Goal: Book appointment/travel/reservation

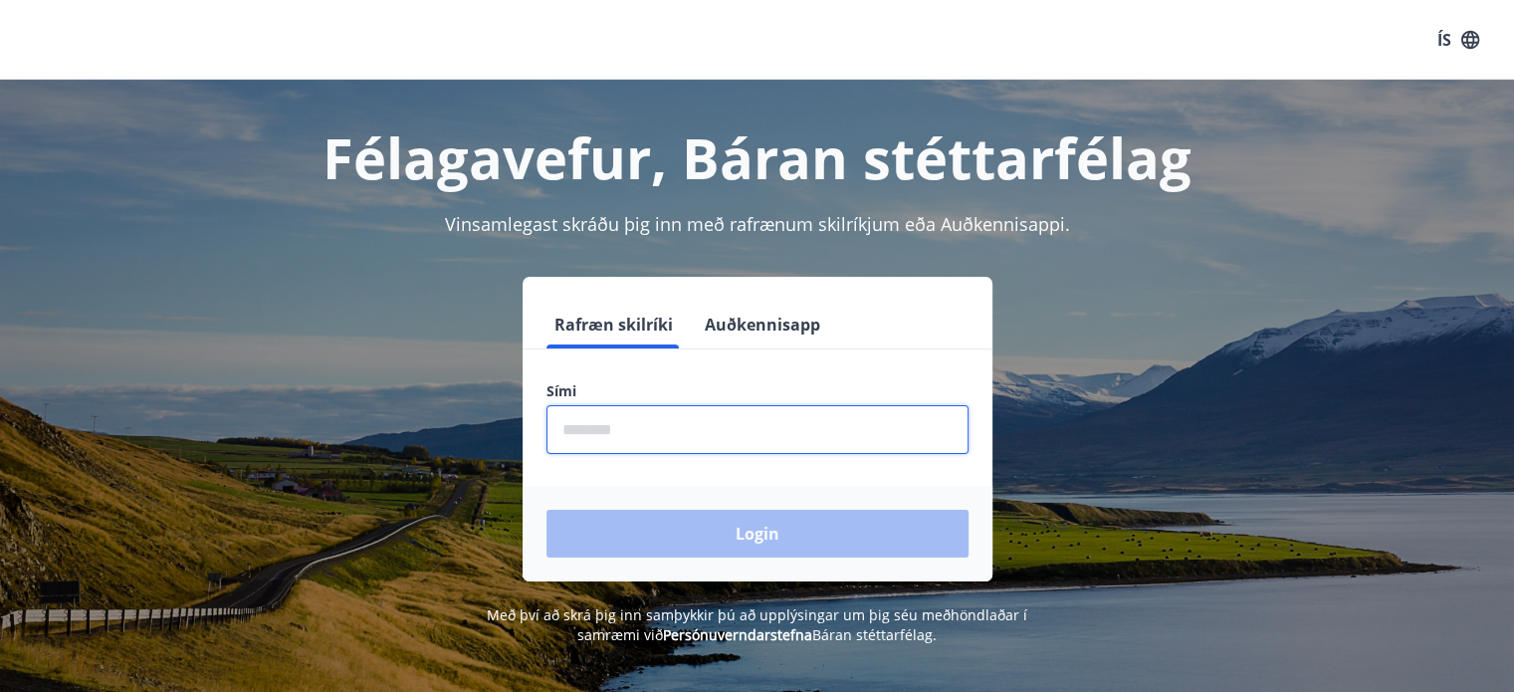
click at [629, 425] on input "phone" at bounding box center [757, 429] width 422 height 49
type input "********"
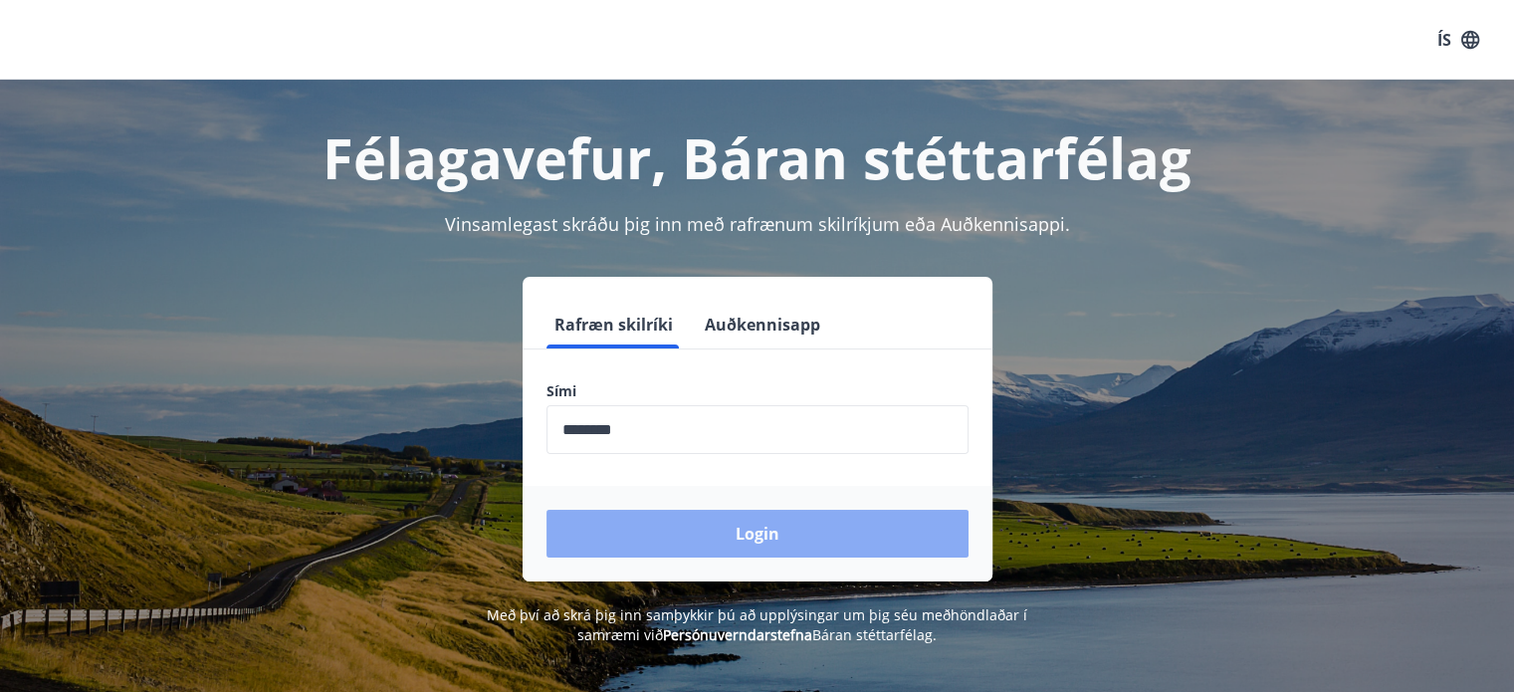
click at [699, 514] on button "Login" at bounding box center [757, 533] width 422 height 48
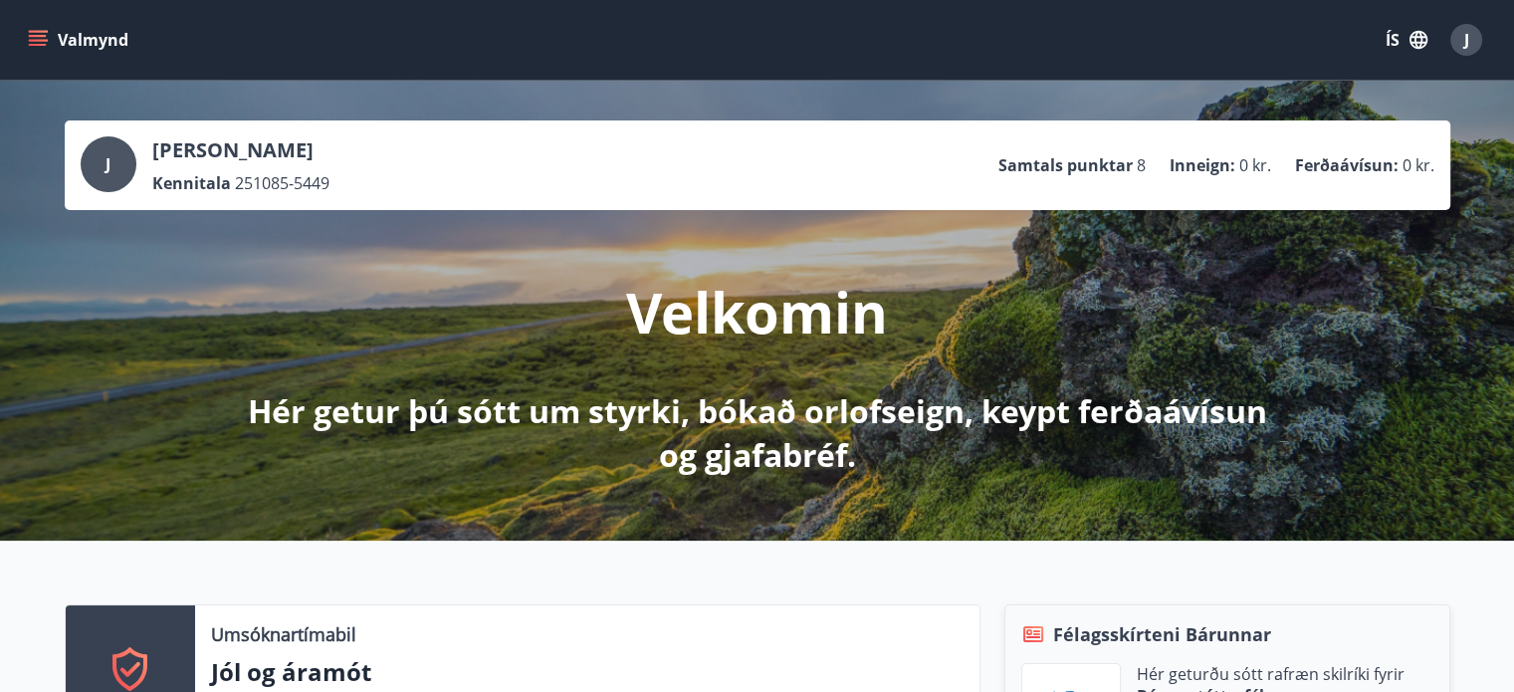
click at [48, 25] on button "Valmynd" at bounding box center [80, 40] width 112 height 36
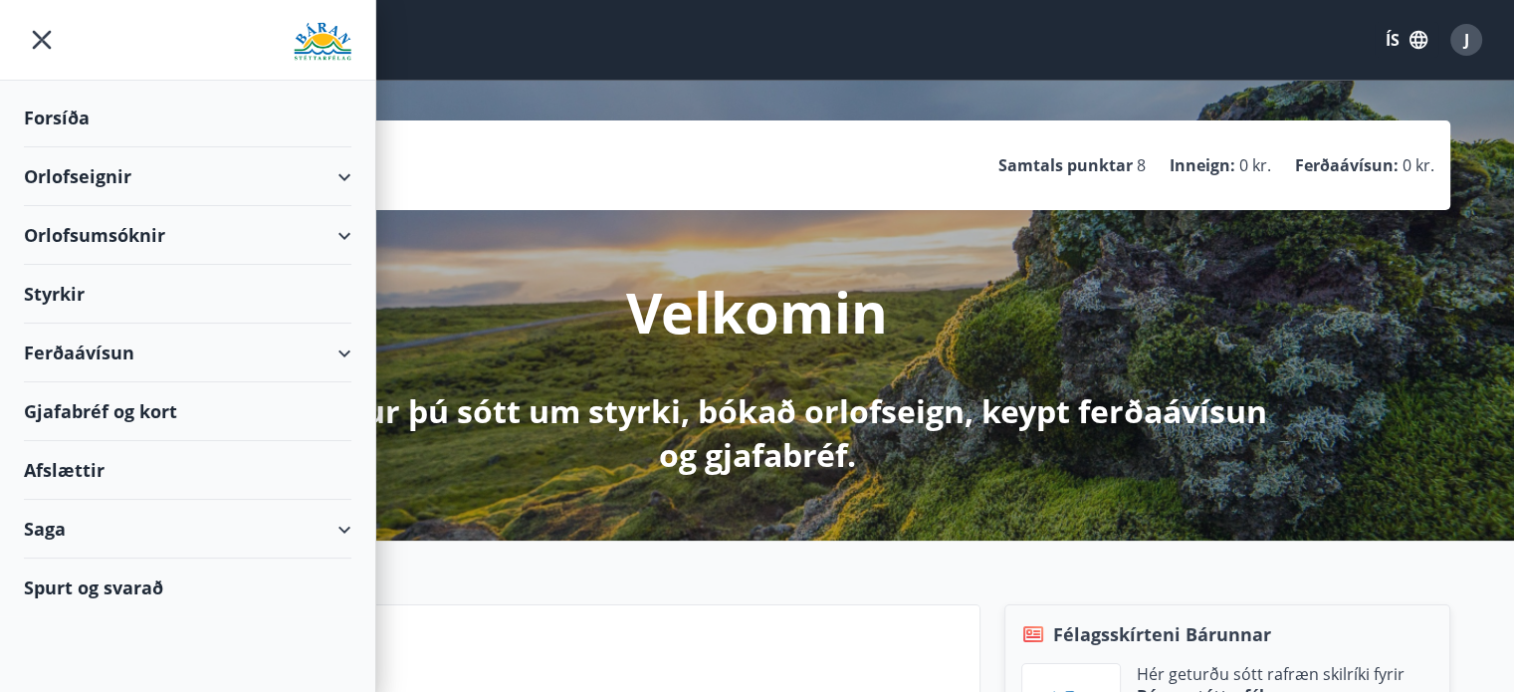
click at [48, 25] on icon "menu" at bounding box center [42, 40] width 36 height 36
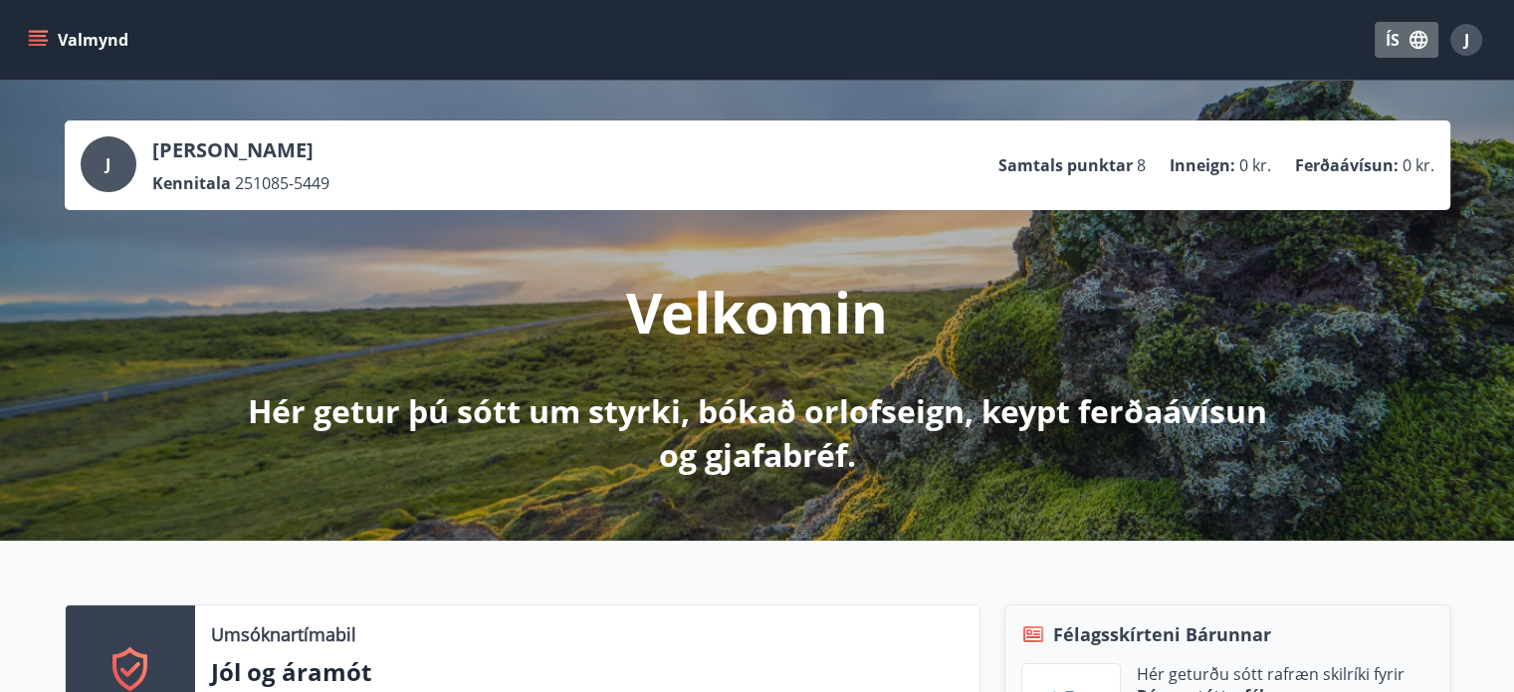
click at [1413, 31] on icon "button" at bounding box center [1418, 40] width 22 height 22
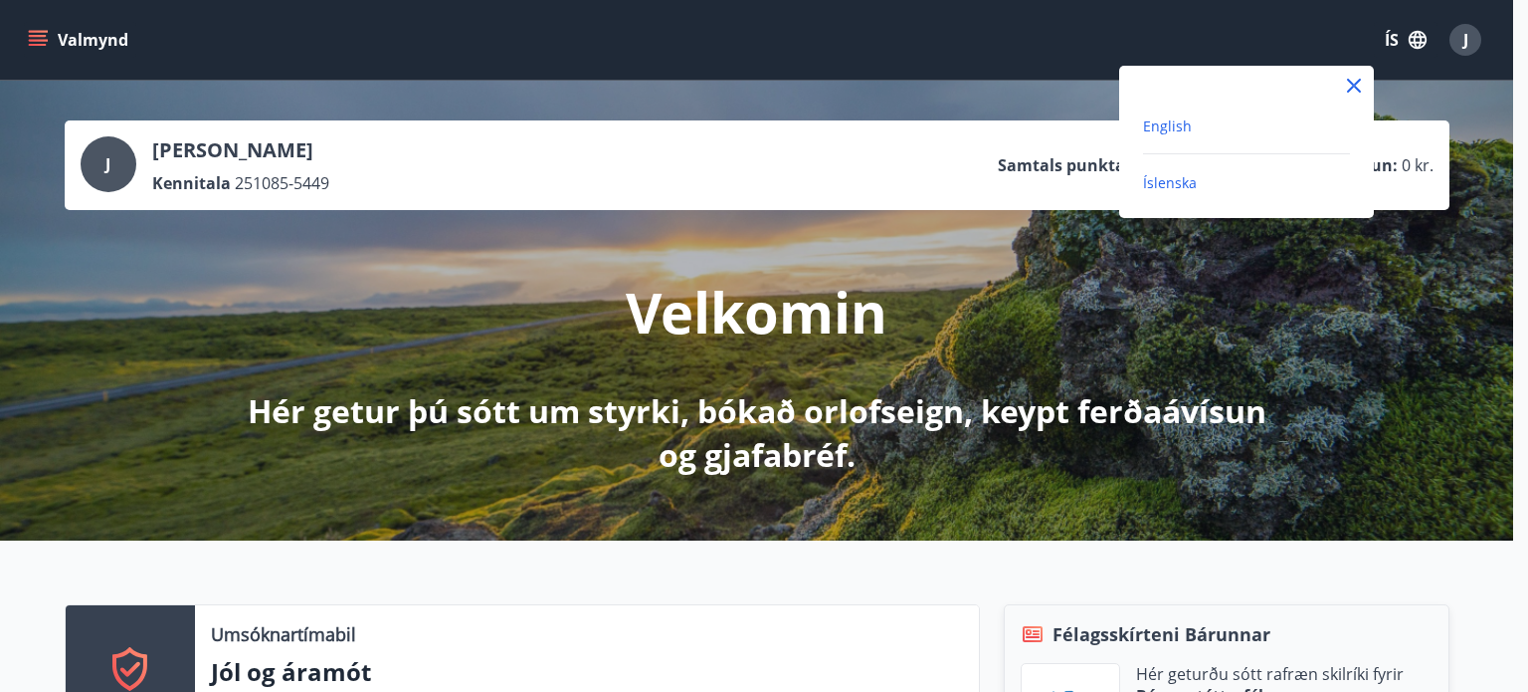
click at [1173, 125] on span "English" at bounding box center [1167, 125] width 49 height 19
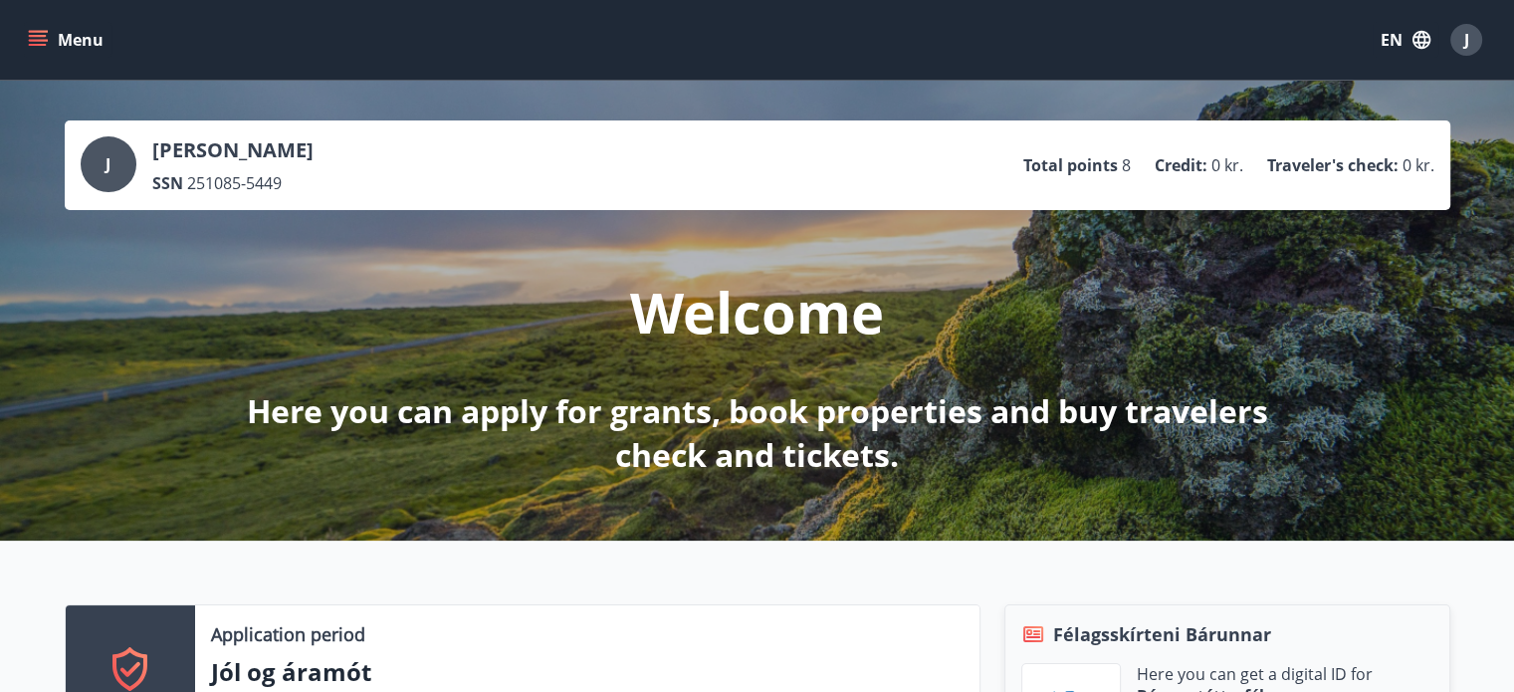
click at [59, 51] on button "Menu" at bounding box center [68, 40] width 88 height 36
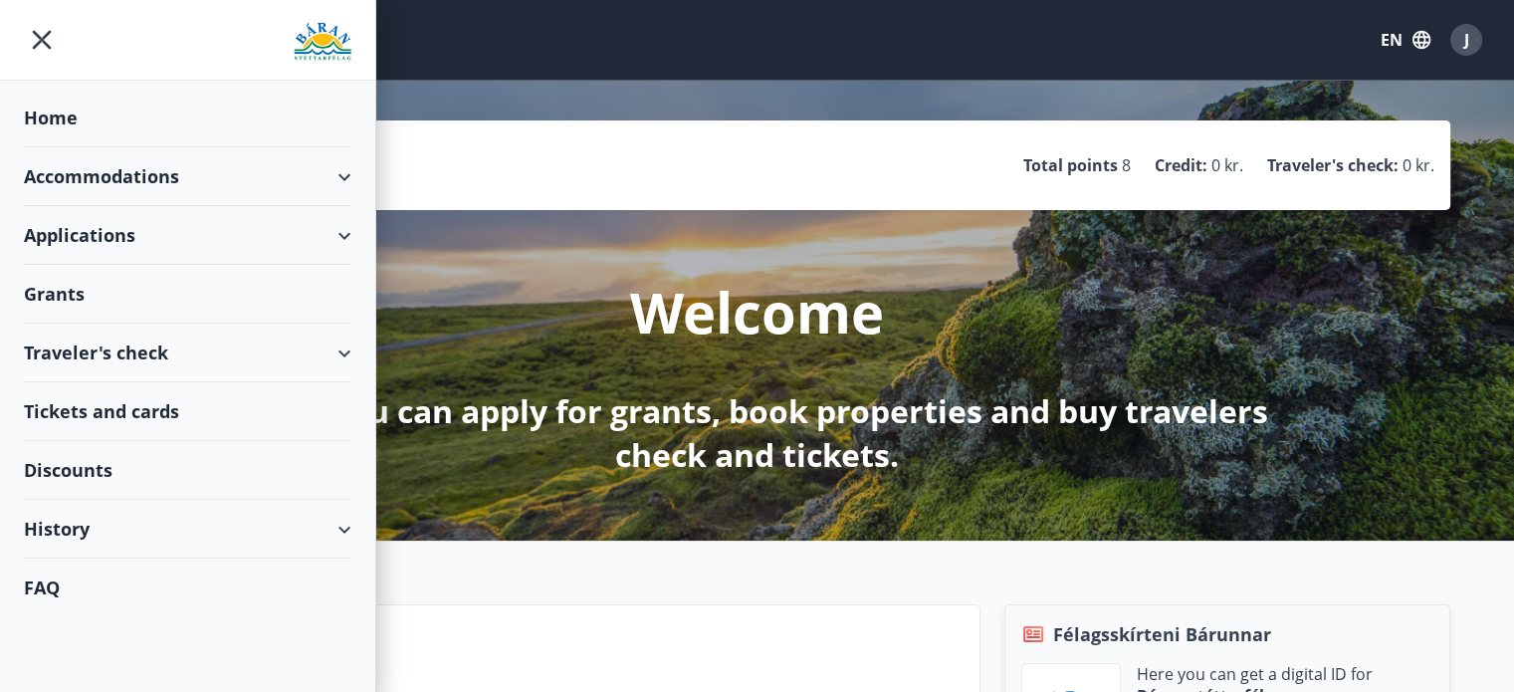
click at [137, 178] on div "Accommodations" at bounding box center [187, 176] width 327 height 59
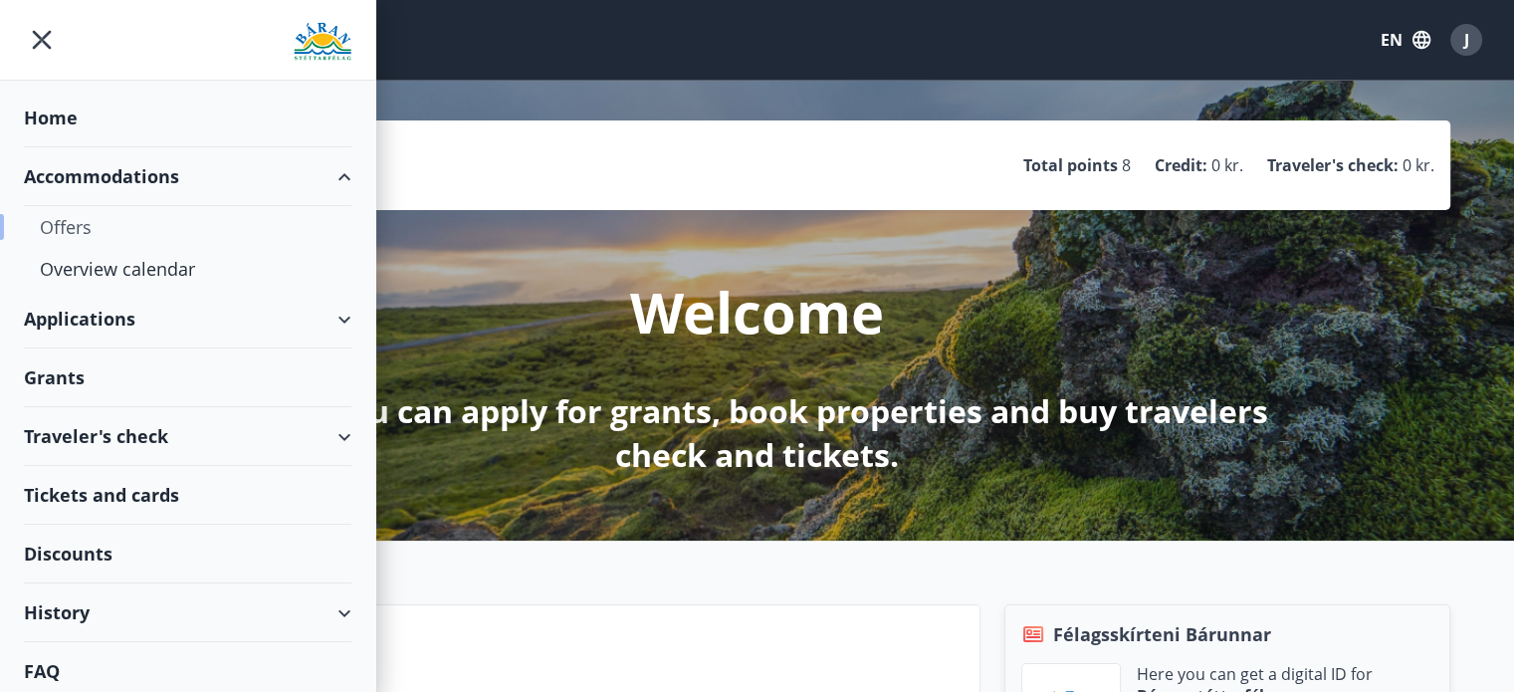
click at [64, 222] on div "Offers" at bounding box center [188, 227] width 296 height 42
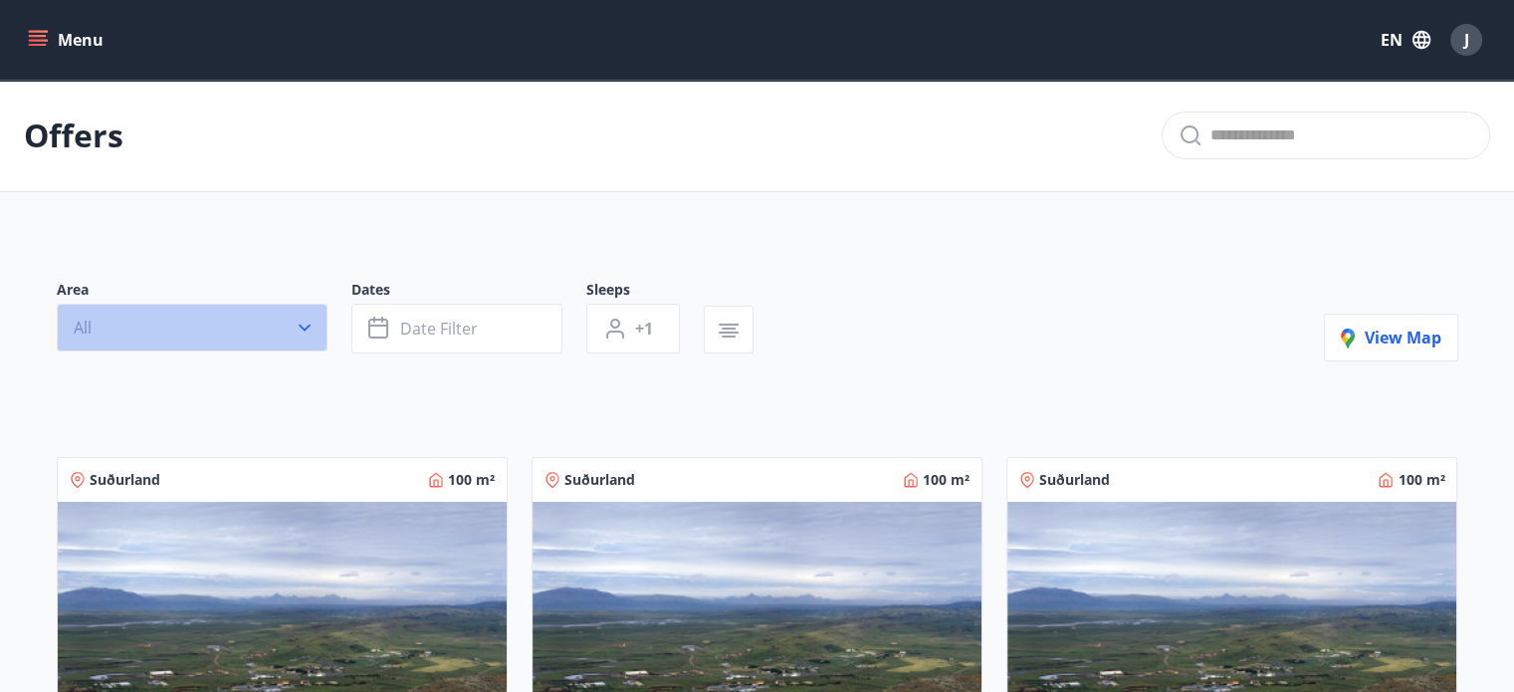
click at [207, 332] on button "All" at bounding box center [192, 328] width 271 height 48
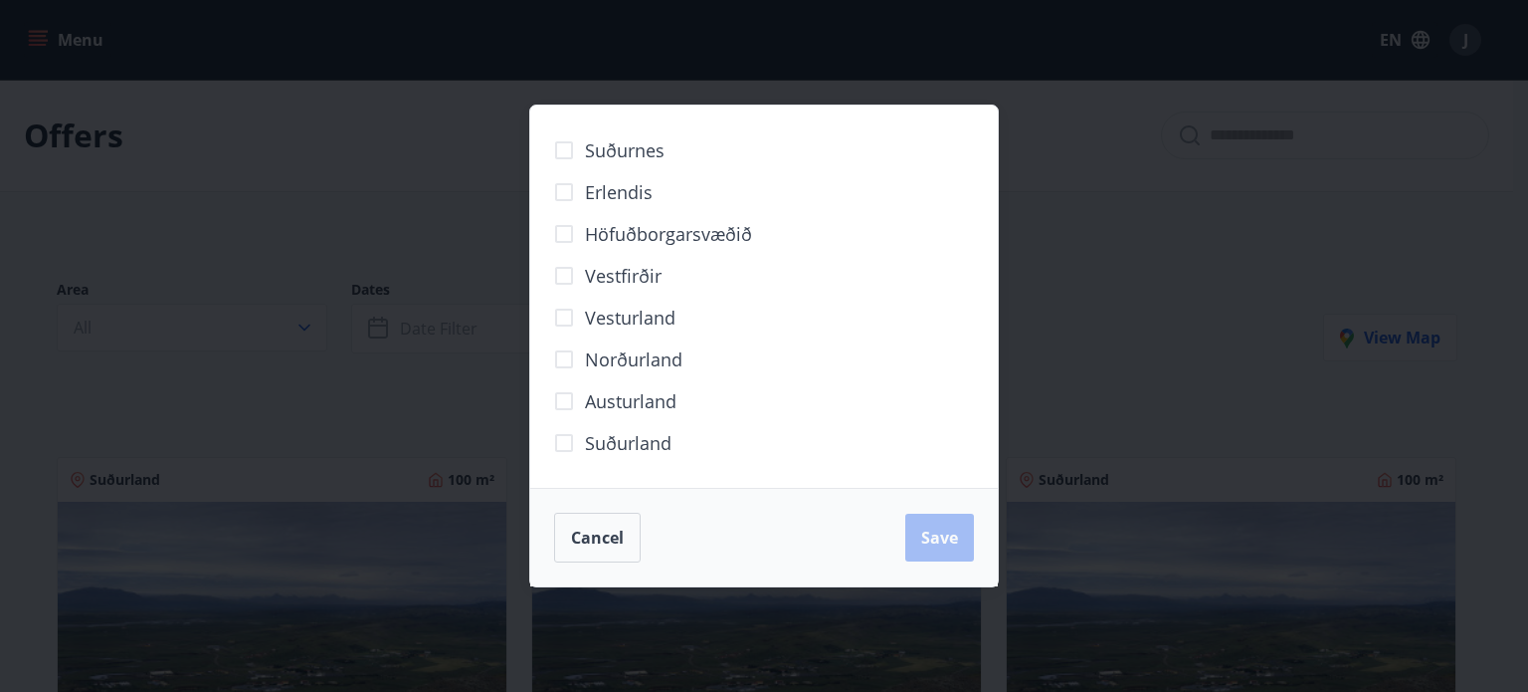
click at [620, 433] on span "Suðurland" at bounding box center [628, 443] width 87 height 26
click at [931, 520] on button "Save" at bounding box center [940, 537] width 69 height 48
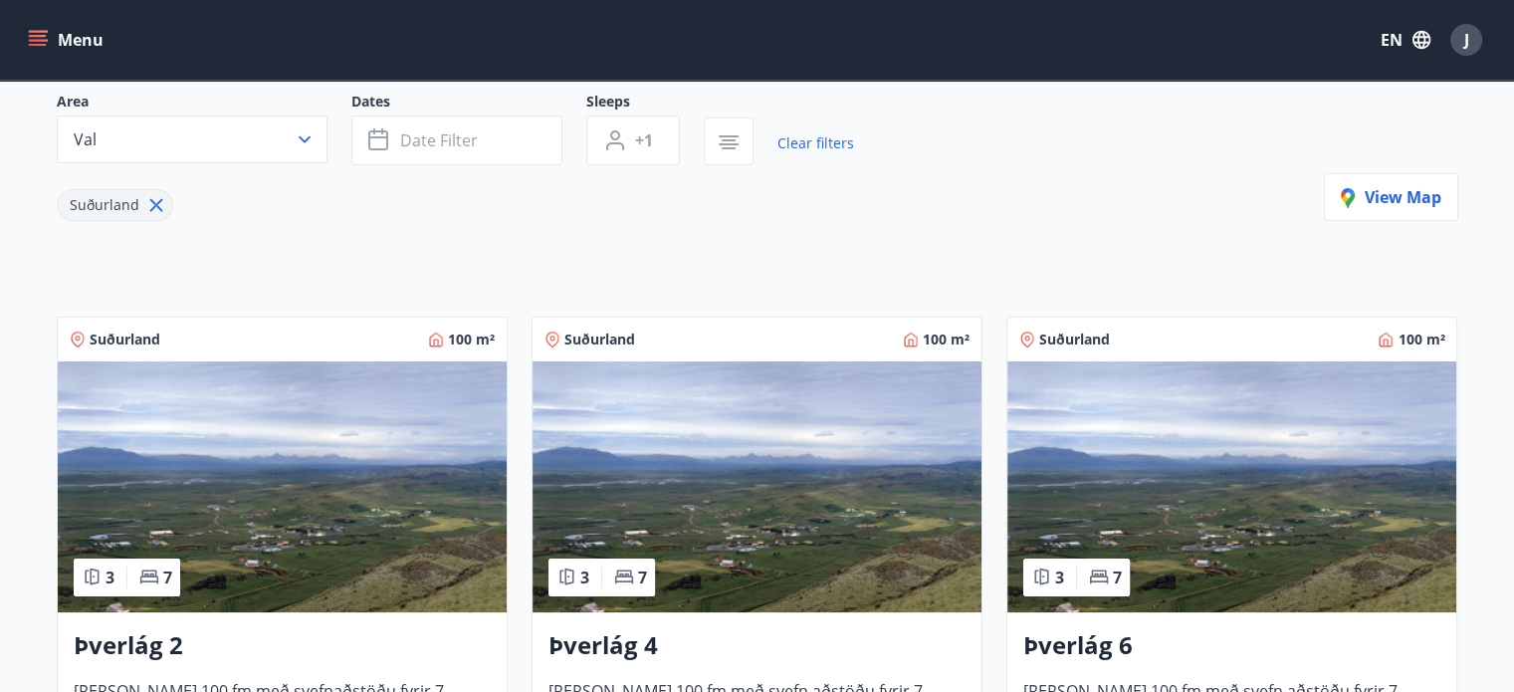
scroll to position [184, 0]
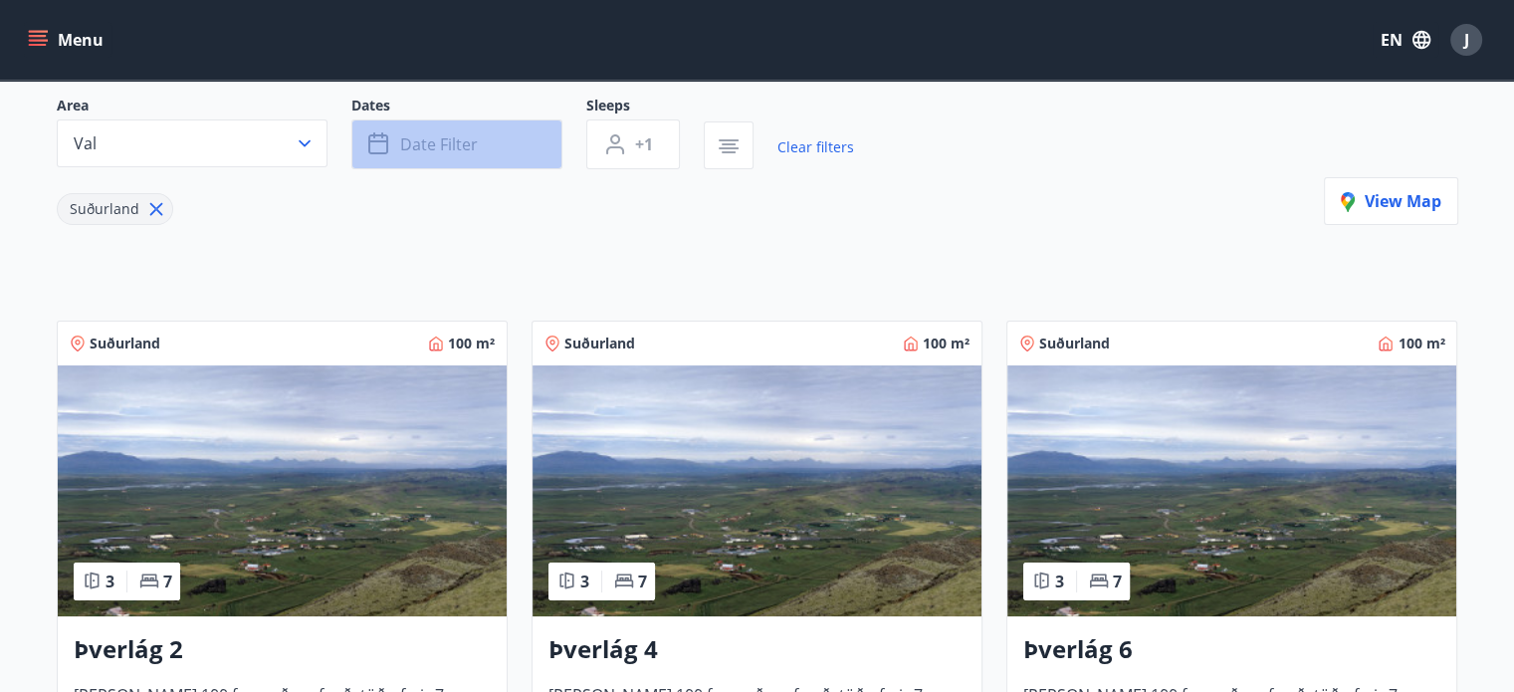
click at [437, 133] on span "Date filter" at bounding box center [439, 144] width 78 height 22
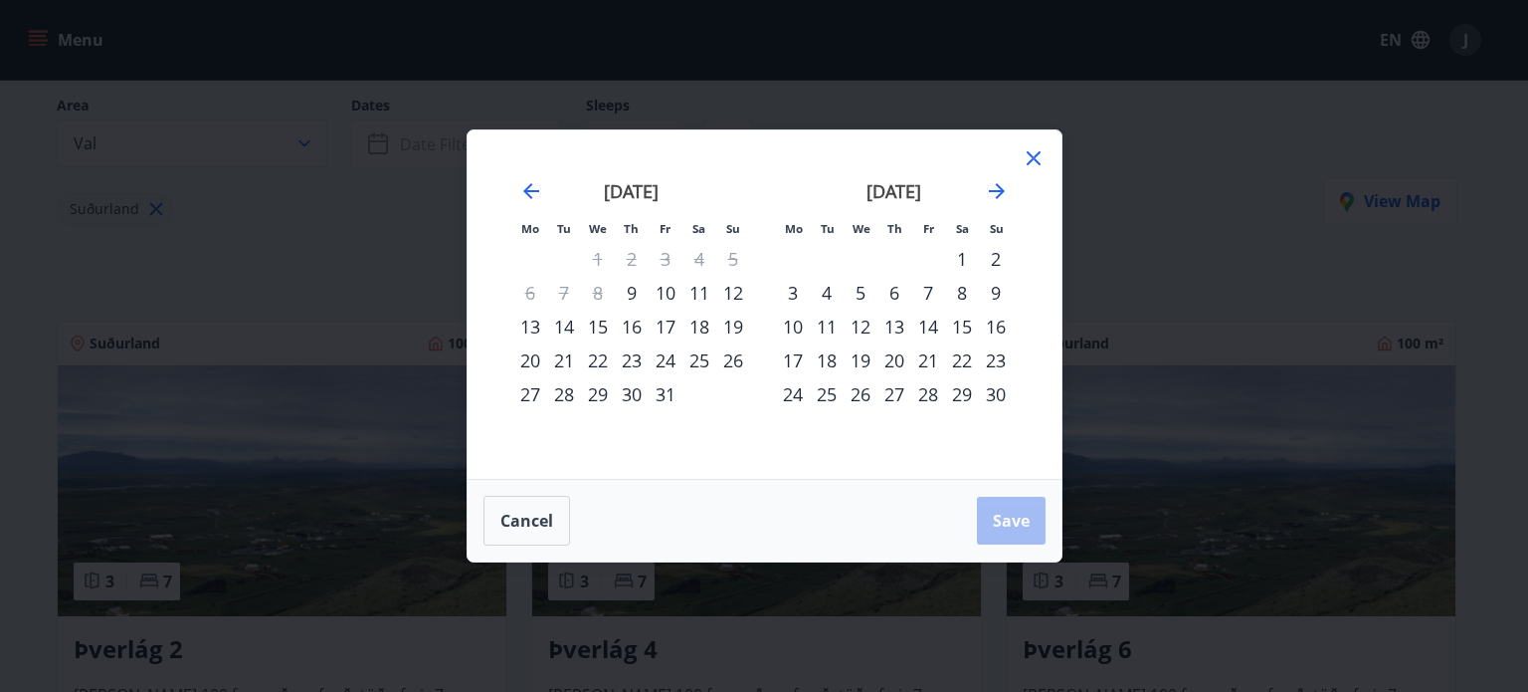
click at [697, 321] on div "18" at bounding box center [700, 326] width 34 height 34
click at [583, 355] on div "22" at bounding box center [598, 360] width 34 height 34
click at [1008, 510] on span "Save" at bounding box center [1011, 520] width 37 height 22
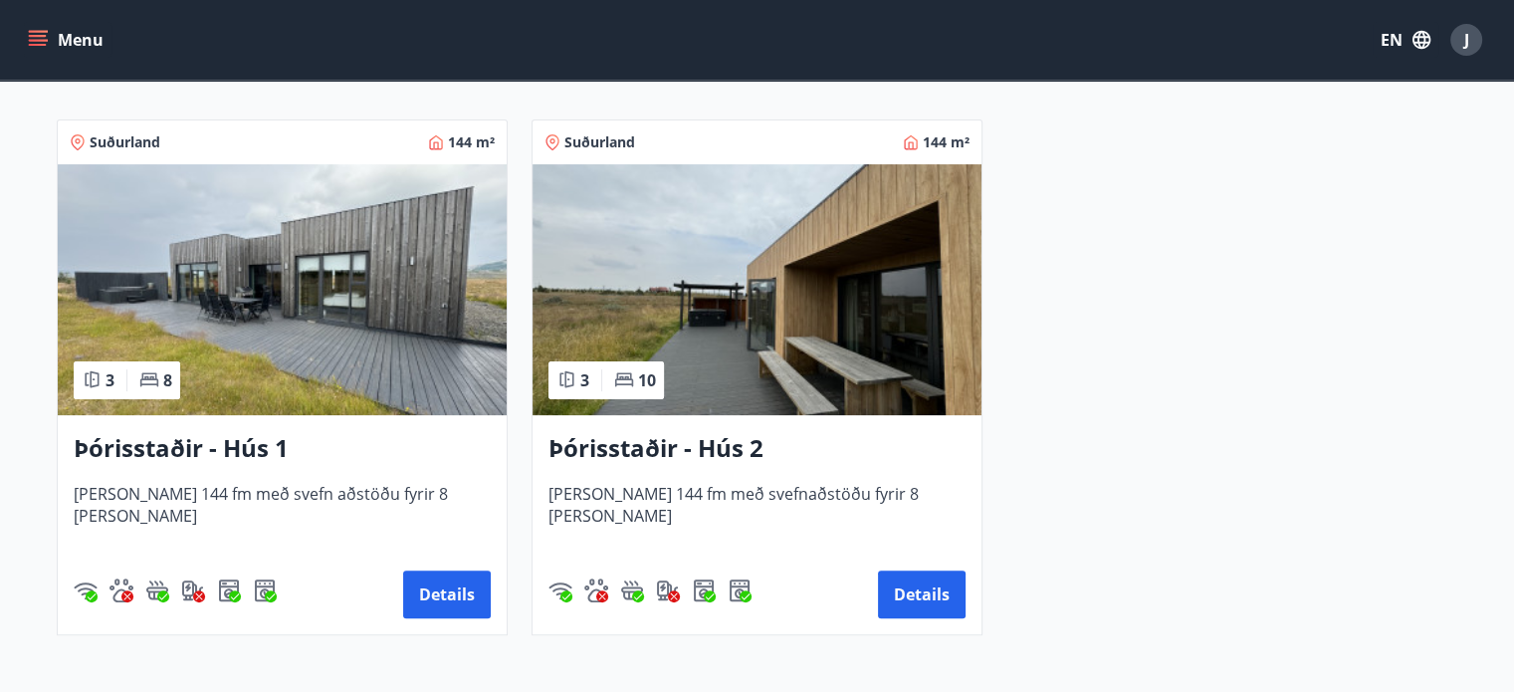
scroll to position [418, 0]
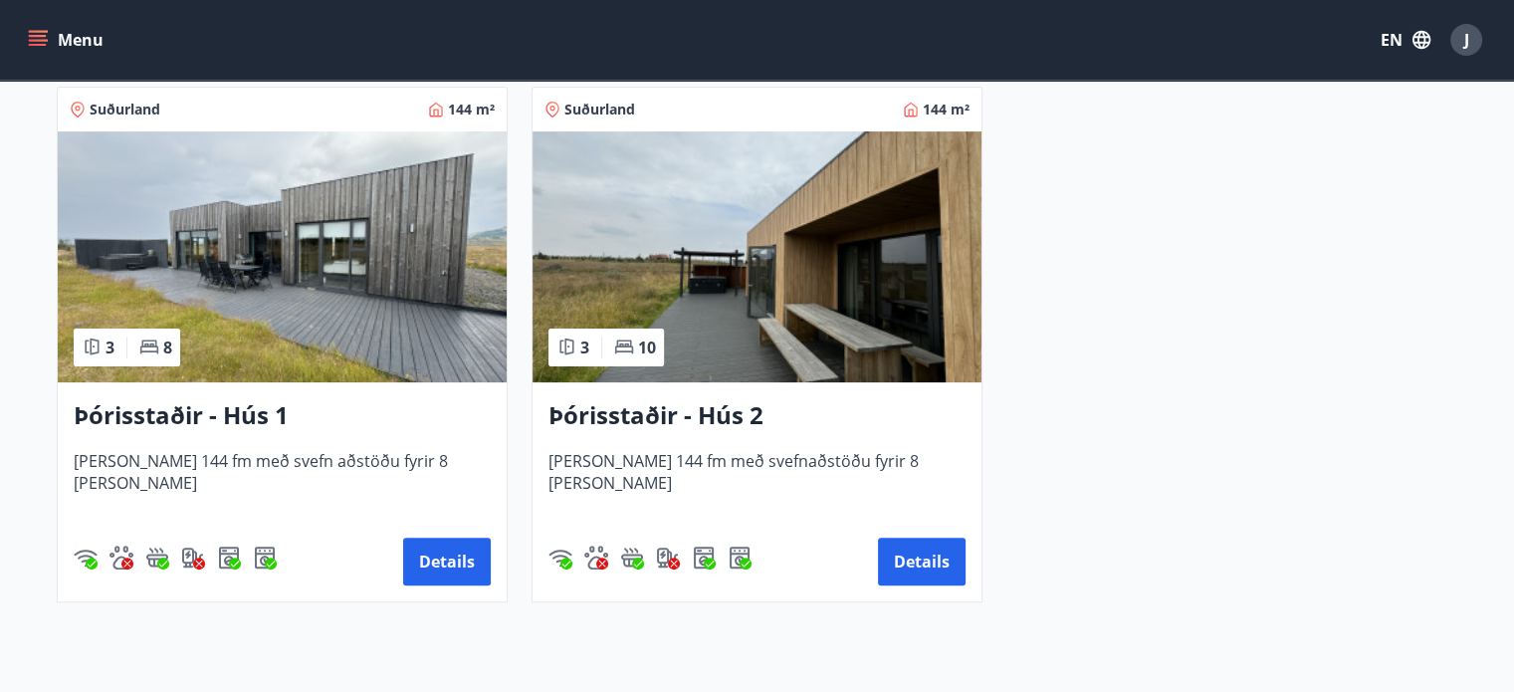
click at [275, 345] on img at bounding box center [282, 256] width 449 height 251
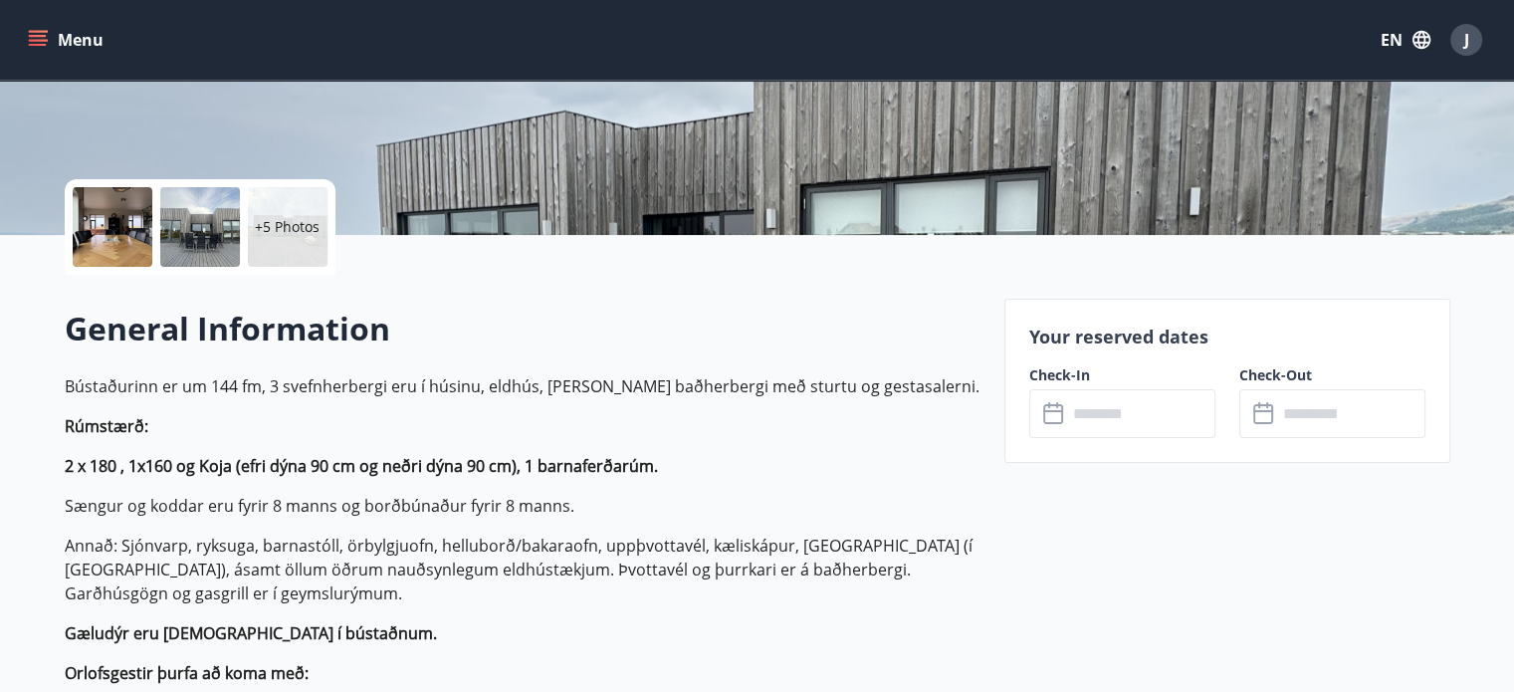
scroll to position [342, 0]
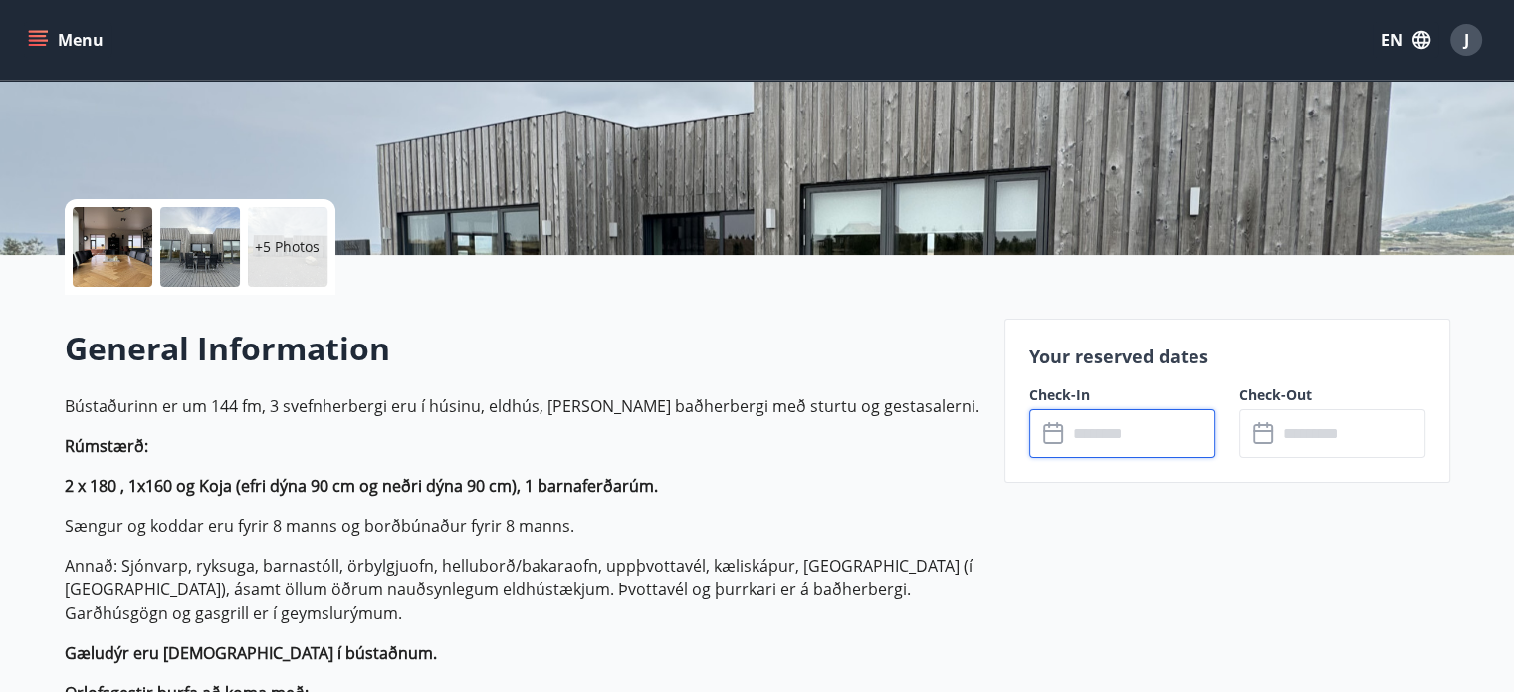
click at [1179, 425] on input "text" at bounding box center [1141, 433] width 148 height 49
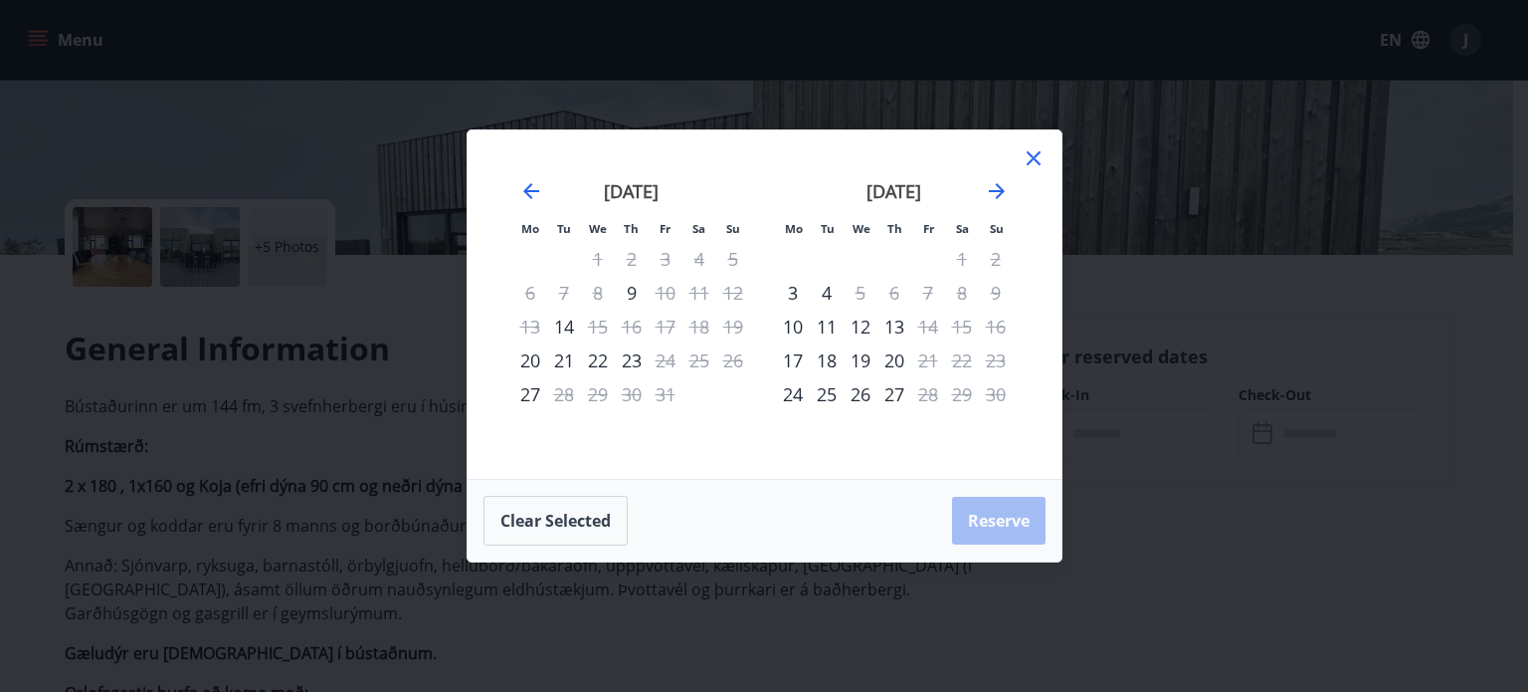
click at [1023, 162] on icon at bounding box center [1034, 158] width 24 height 24
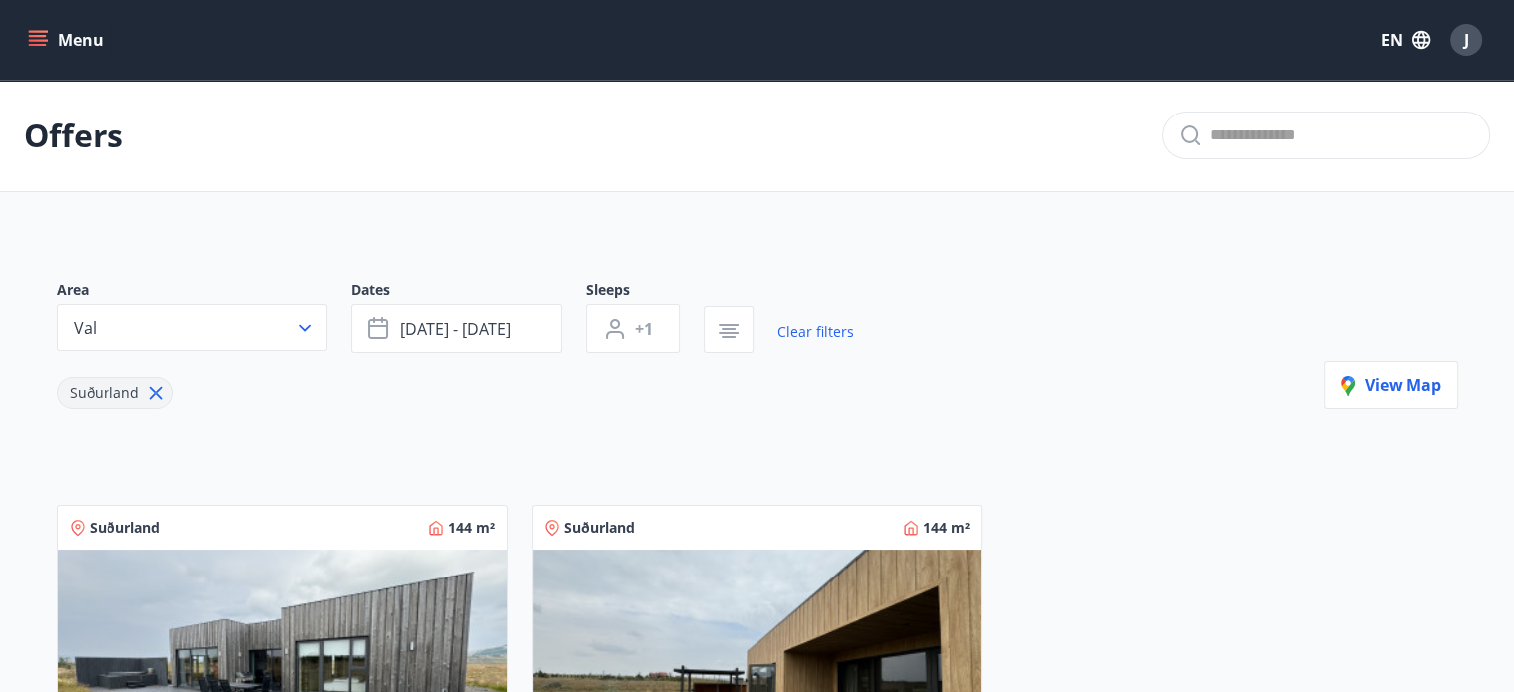
click at [821, 656] on img at bounding box center [756, 674] width 449 height 251
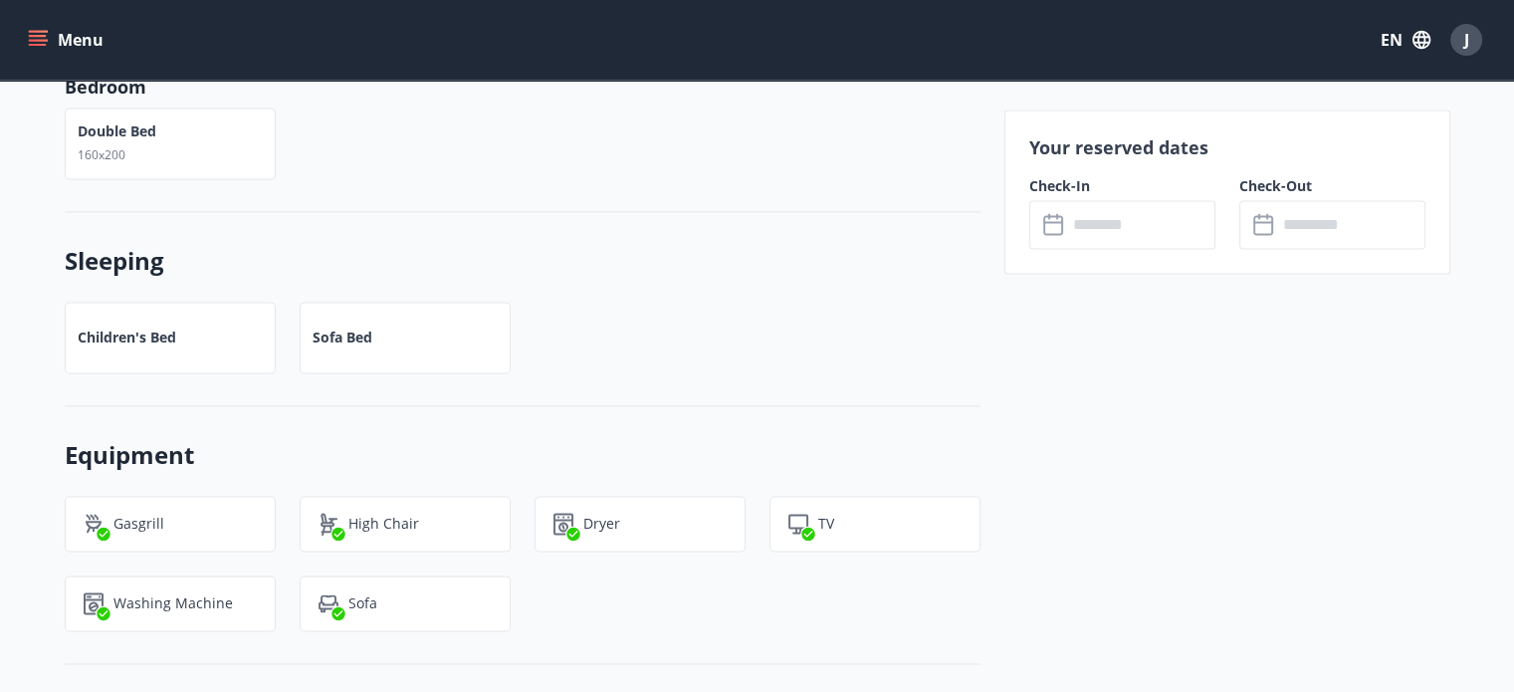
scroll to position [2889, 0]
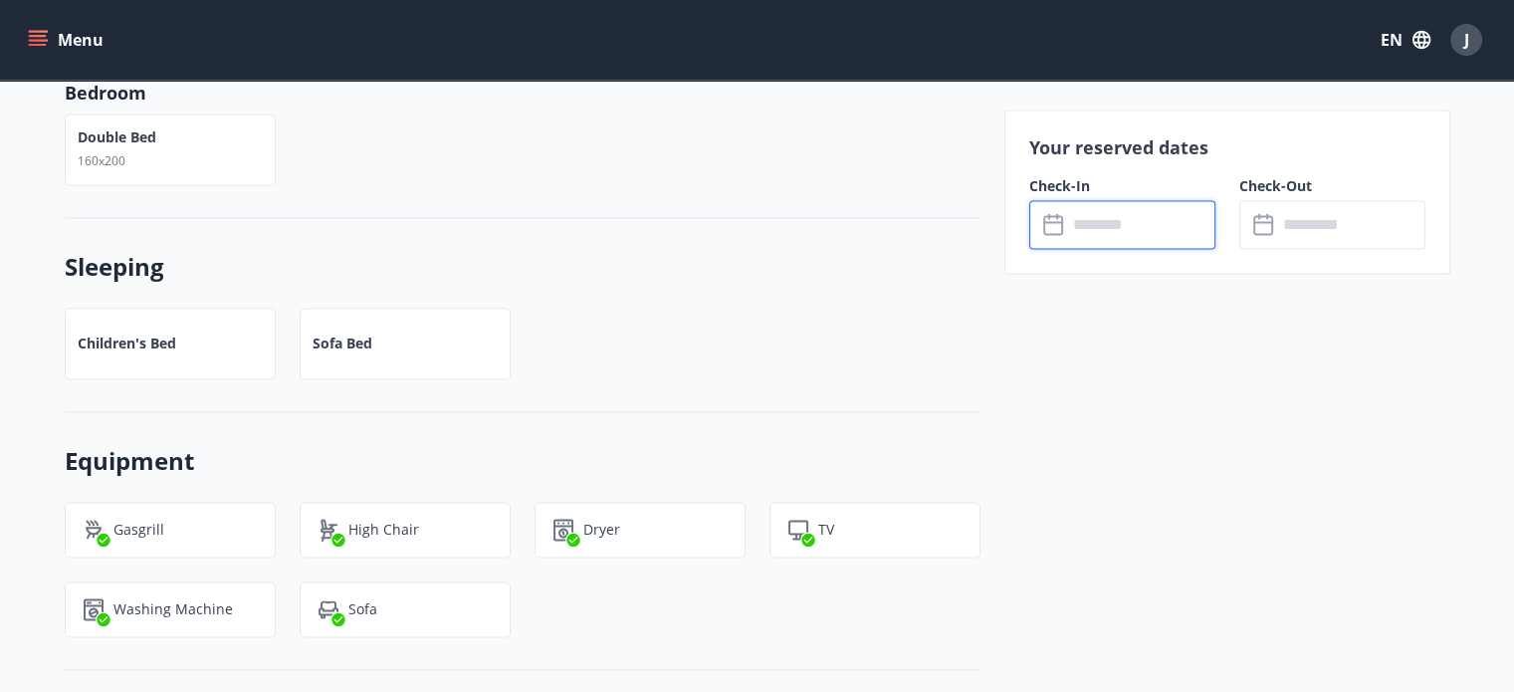
click at [1094, 219] on input "text" at bounding box center [1141, 224] width 148 height 49
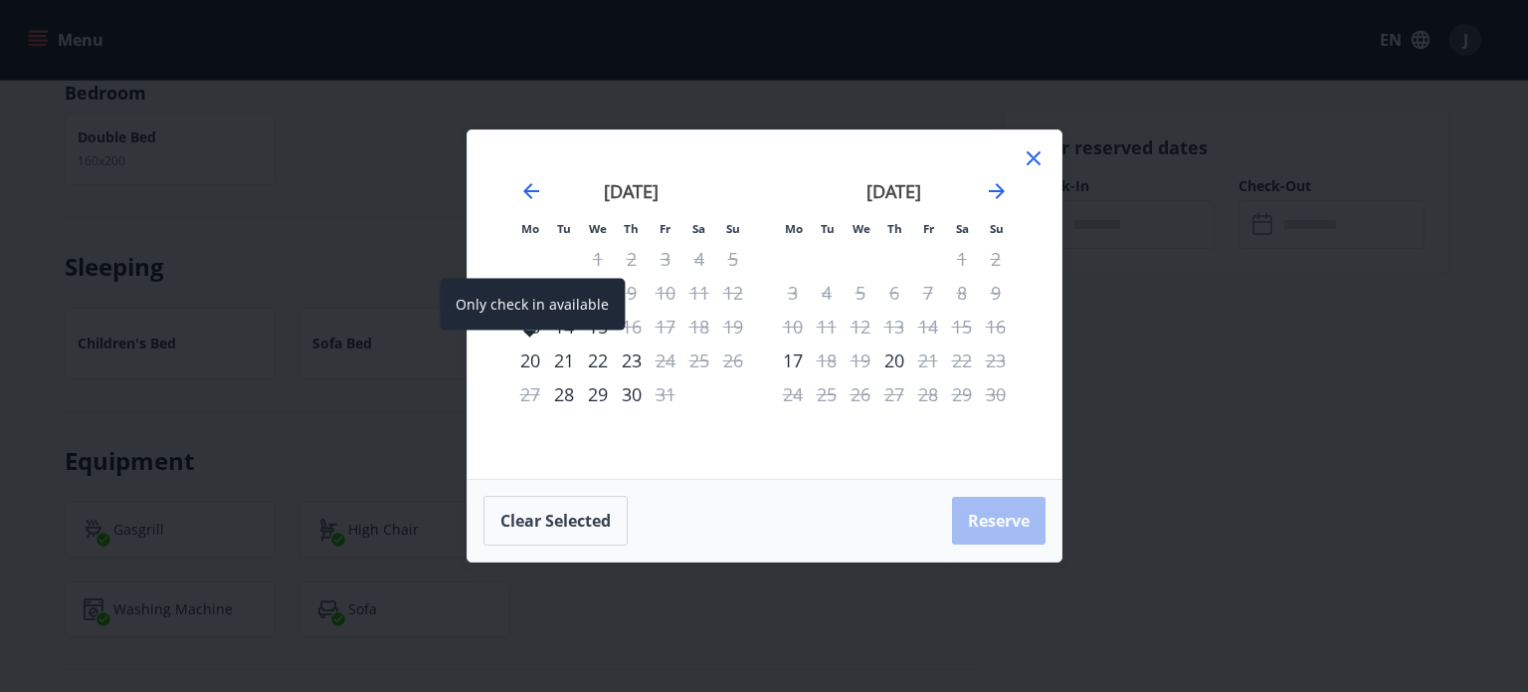
click at [526, 359] on div "20" at bounding box center [530, 360] width 34 height 34
click at [608, 357] on div "22" at bounding box center [598, 360] width 34 height 34
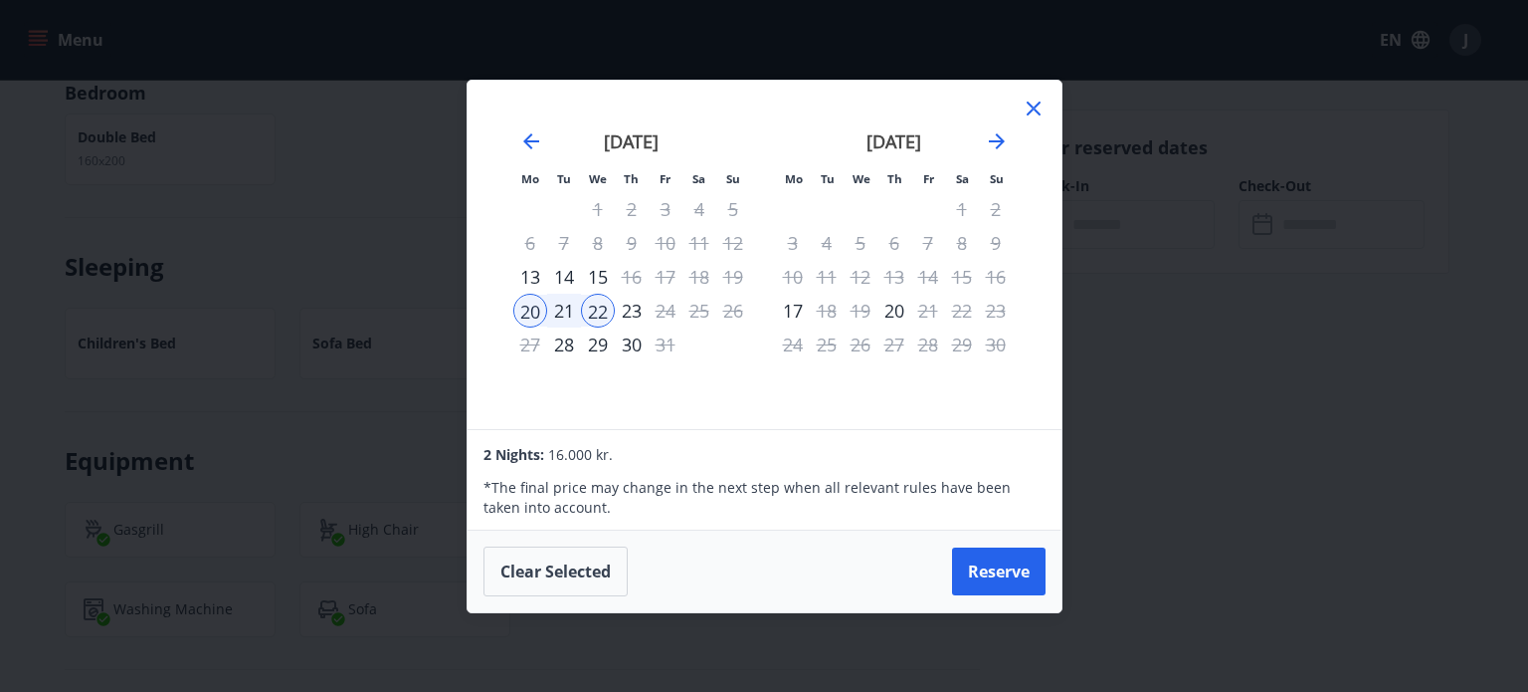
click at [565, 303] on div "21" at bounding box center [564, 311] width 34 height 34
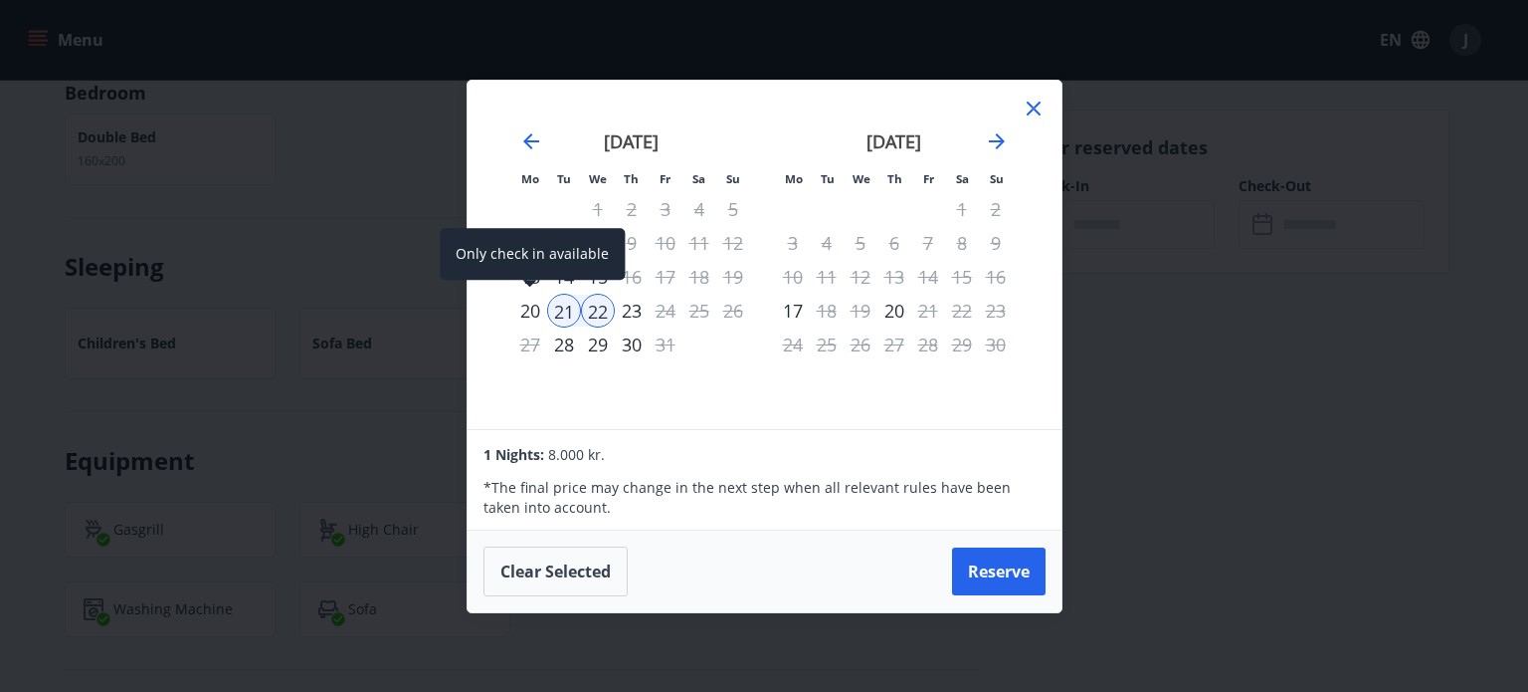
click at [536, 305] on div "20" at bounding box center [530, 311] width 34 height 34
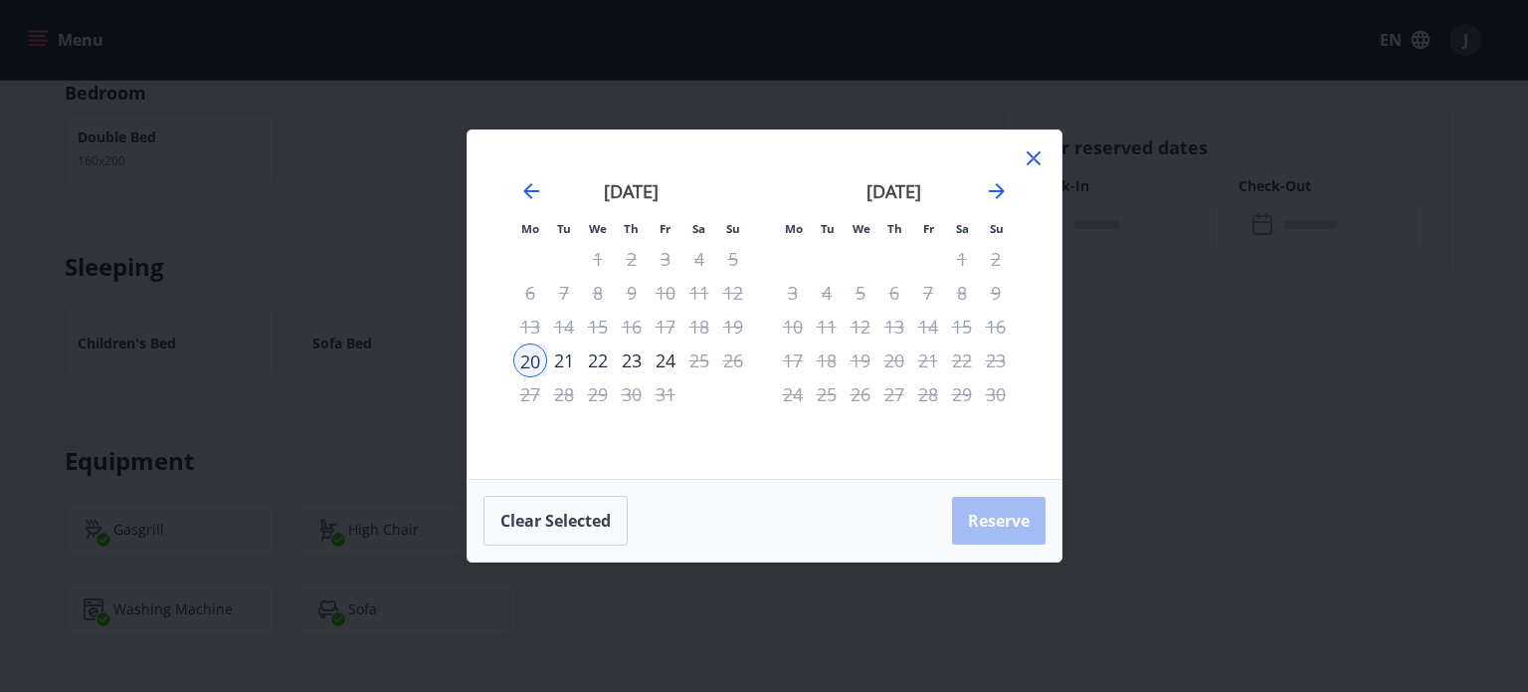
click at [559, 351] on div "21" at bounding box center [564, 360] width 34 height 34
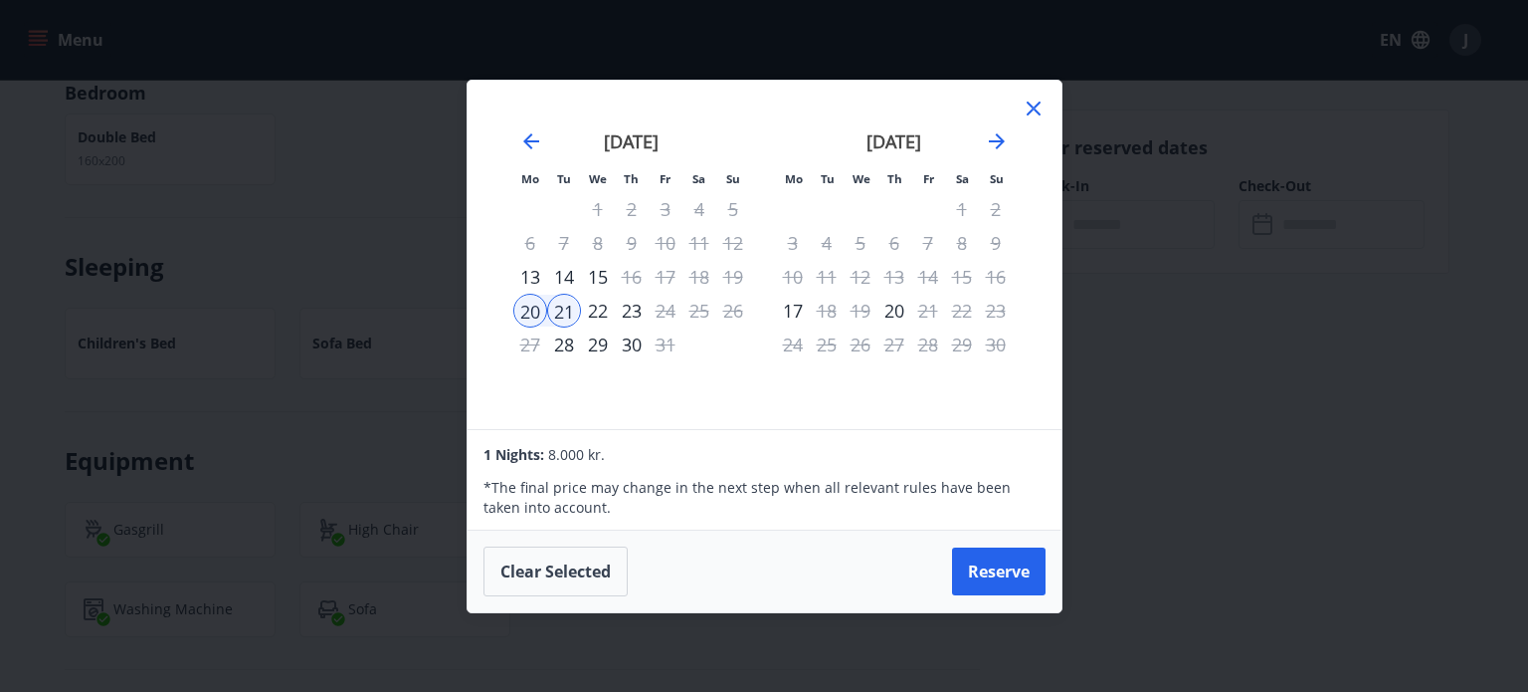
click at [602, 300] on div "22" at bounding box center [598, 311] width 34 height 34
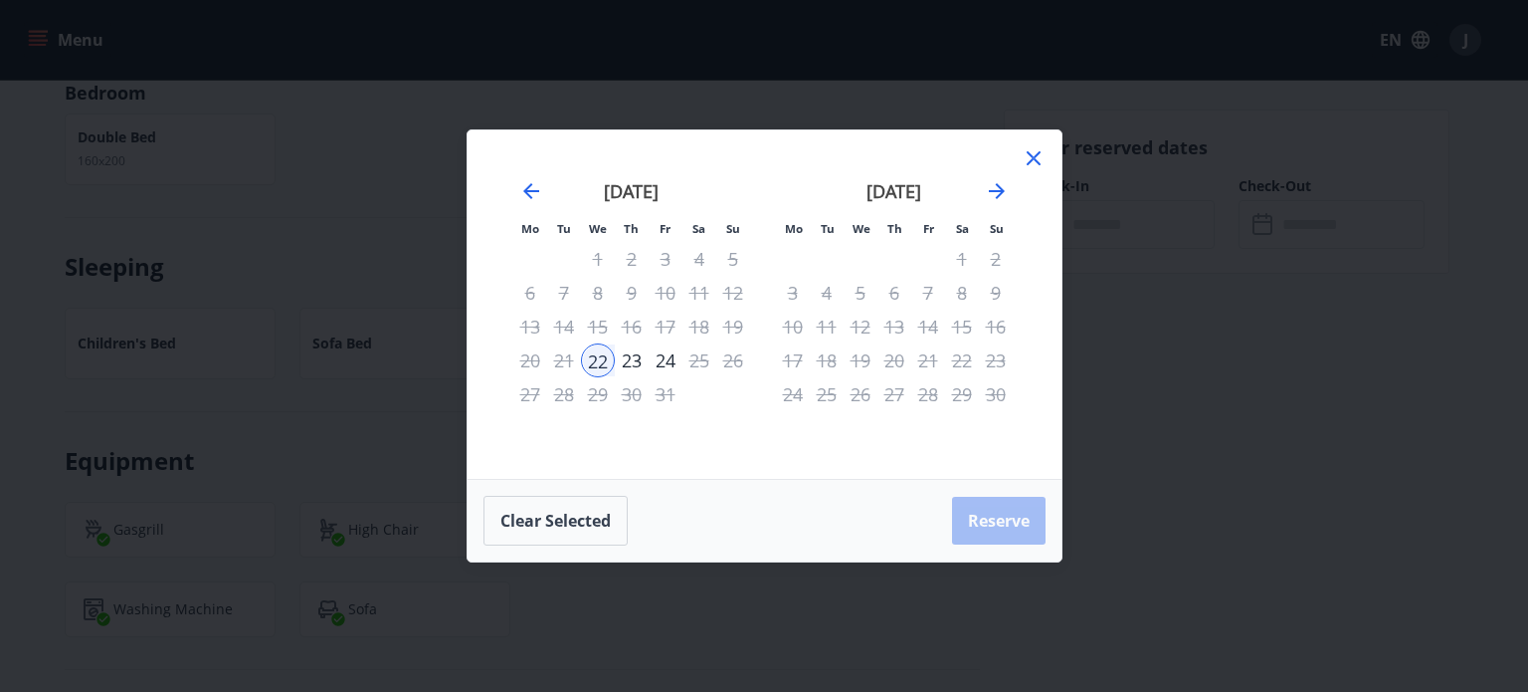
click at [557, 342] on div "14" at bounding box center [564, 326] width 34 height 34
click at [521, 182] on icon "Move backward to switch to the previous month." at bounding box center [531, 191] width 24 height 24
click at [1038, 151] on icon at bounding box center [1034, 158] width 24 height 24
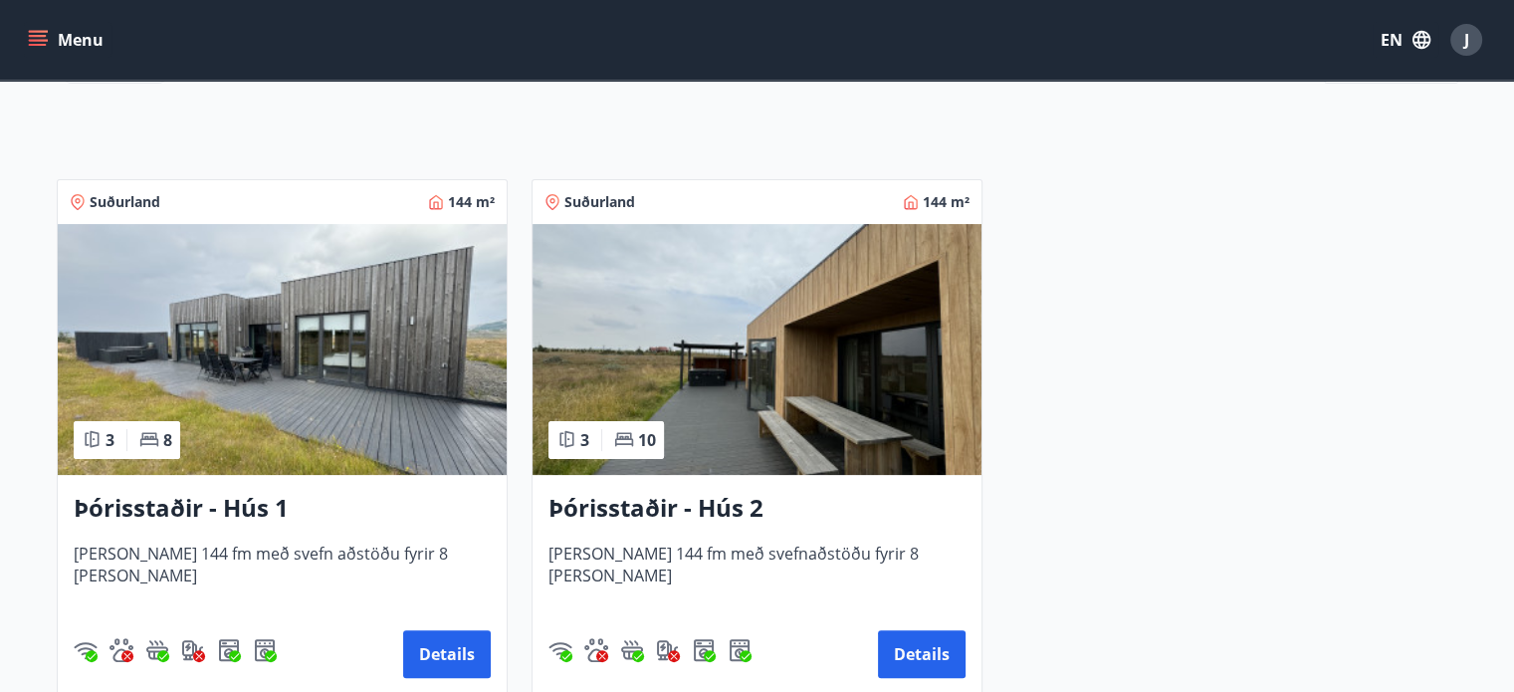
scroll to position [330, 0]
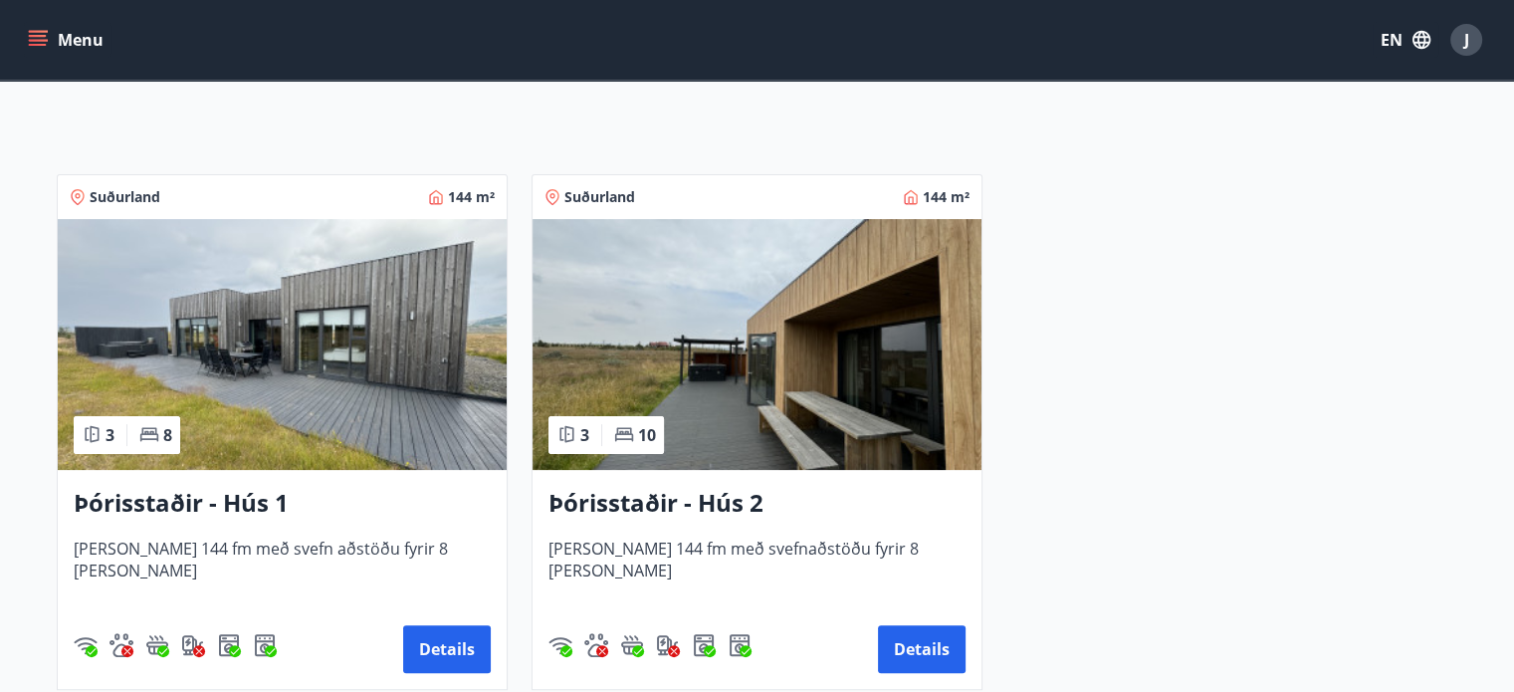
click at [222, 373] on img at bounding box center [282, 344] width 449 height 251
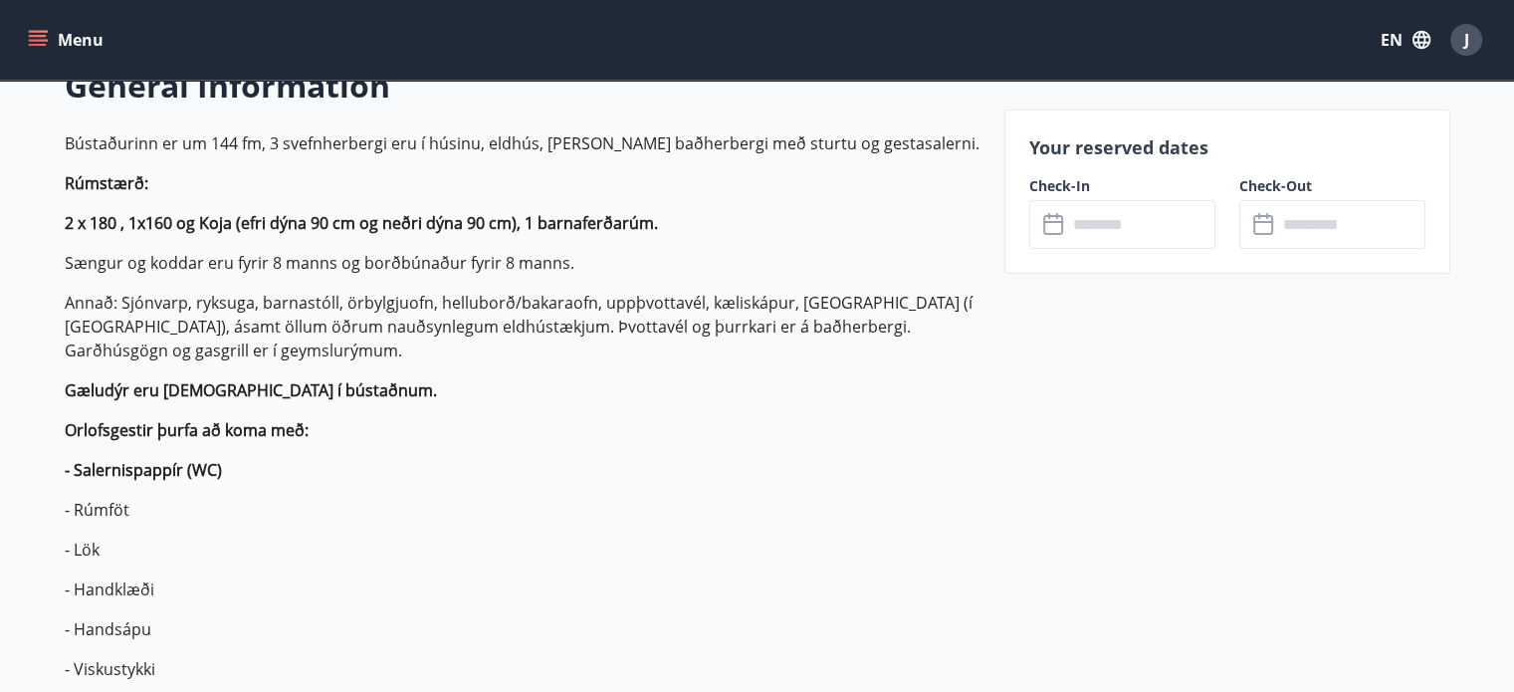
scroll to position [1210, 0]
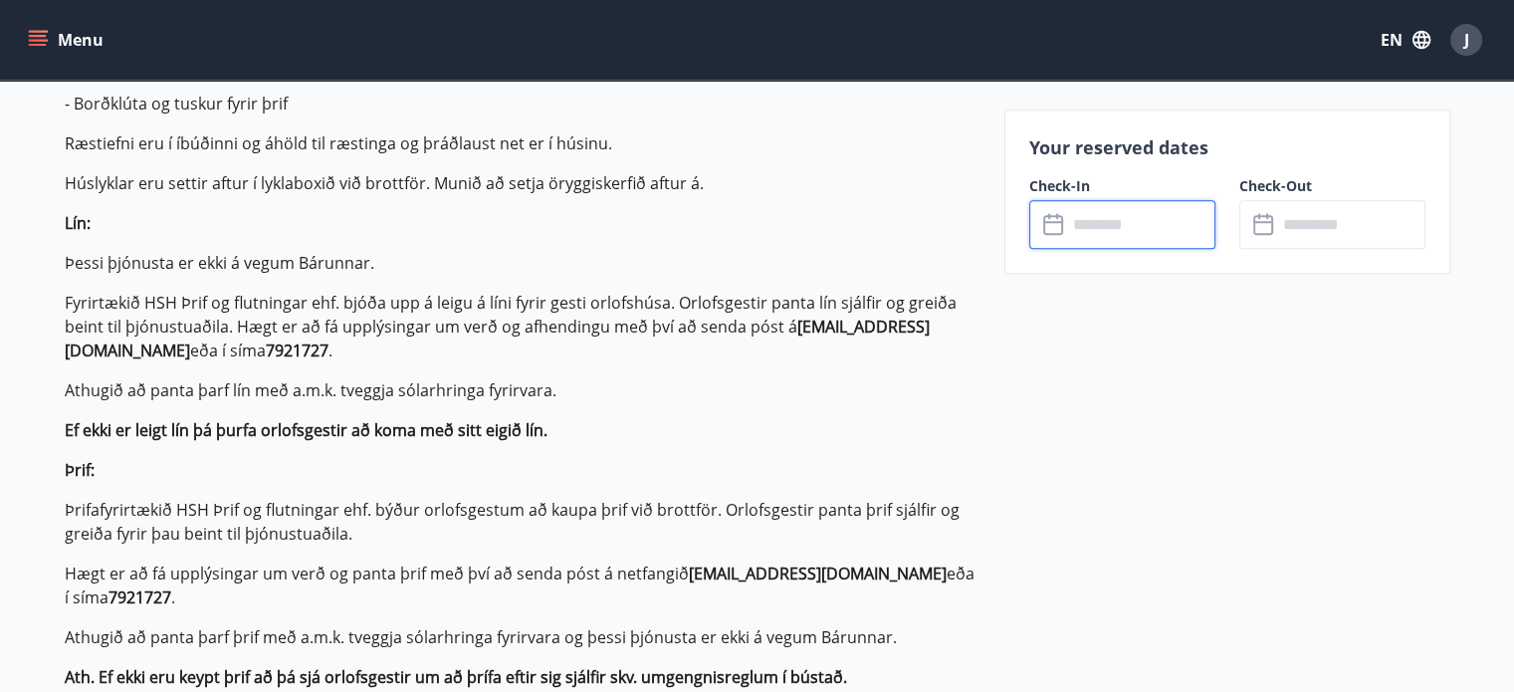
click at [1120, 206] on input "text" at bounding box center [1141, 224] width 148 height 49
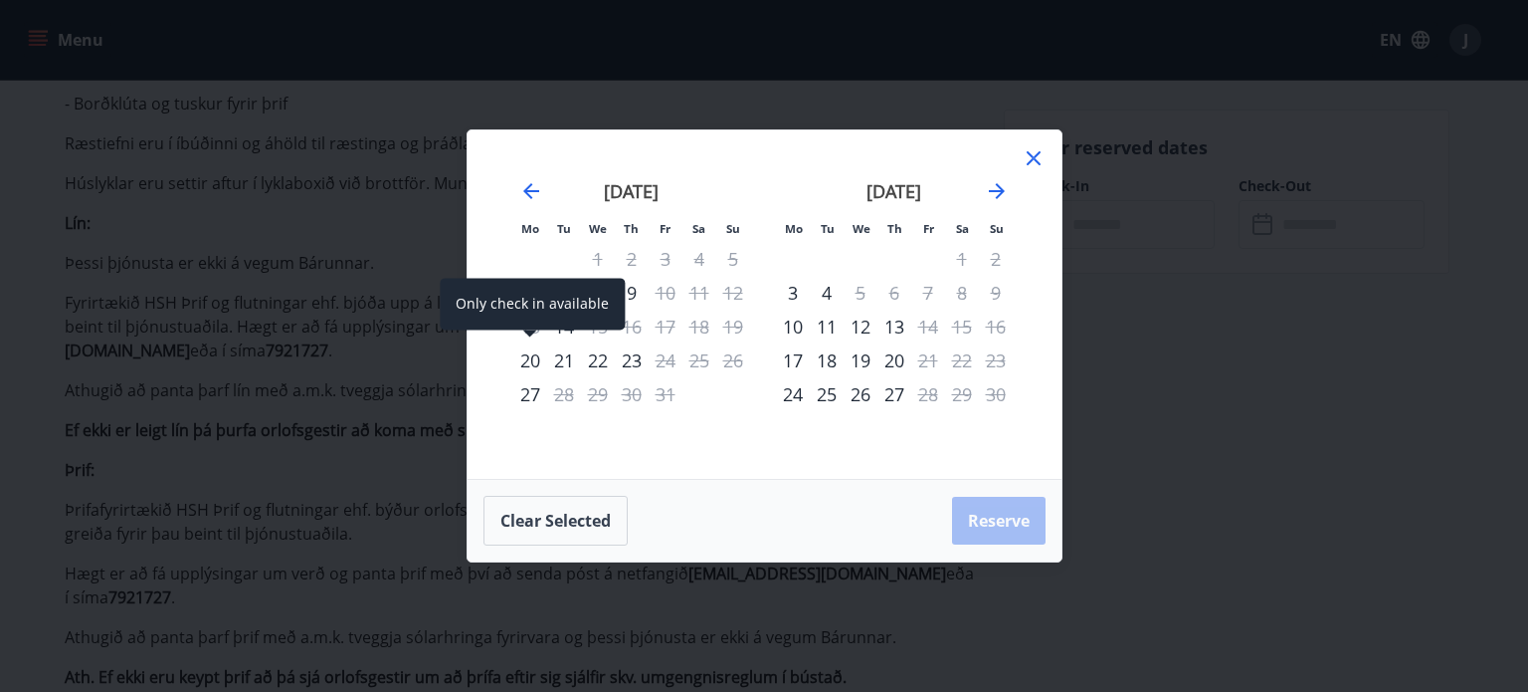
click at [535, 350] on div "20" at bounding box center [530, 360] width 34 height 34
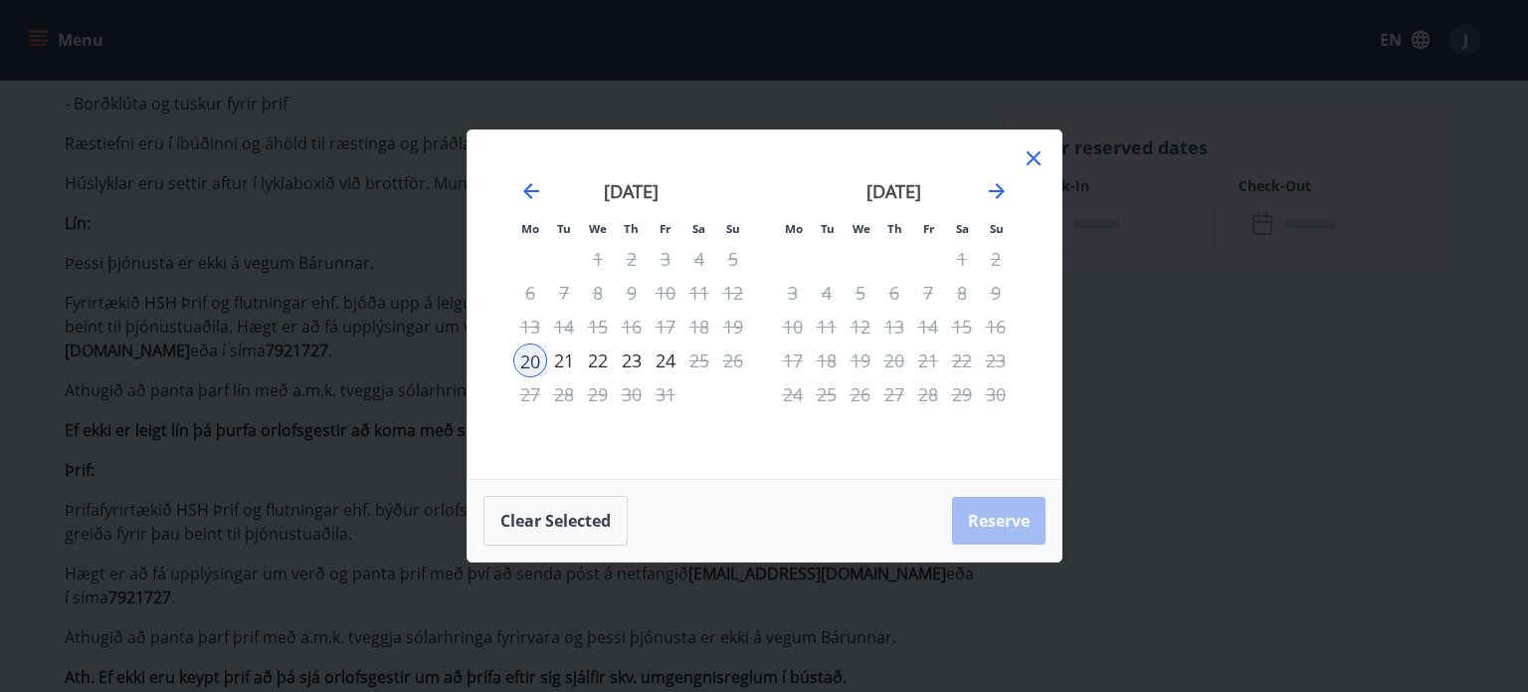
click at [587, 358] on div "22" at bounding box center [598, 360] width 34 height 34
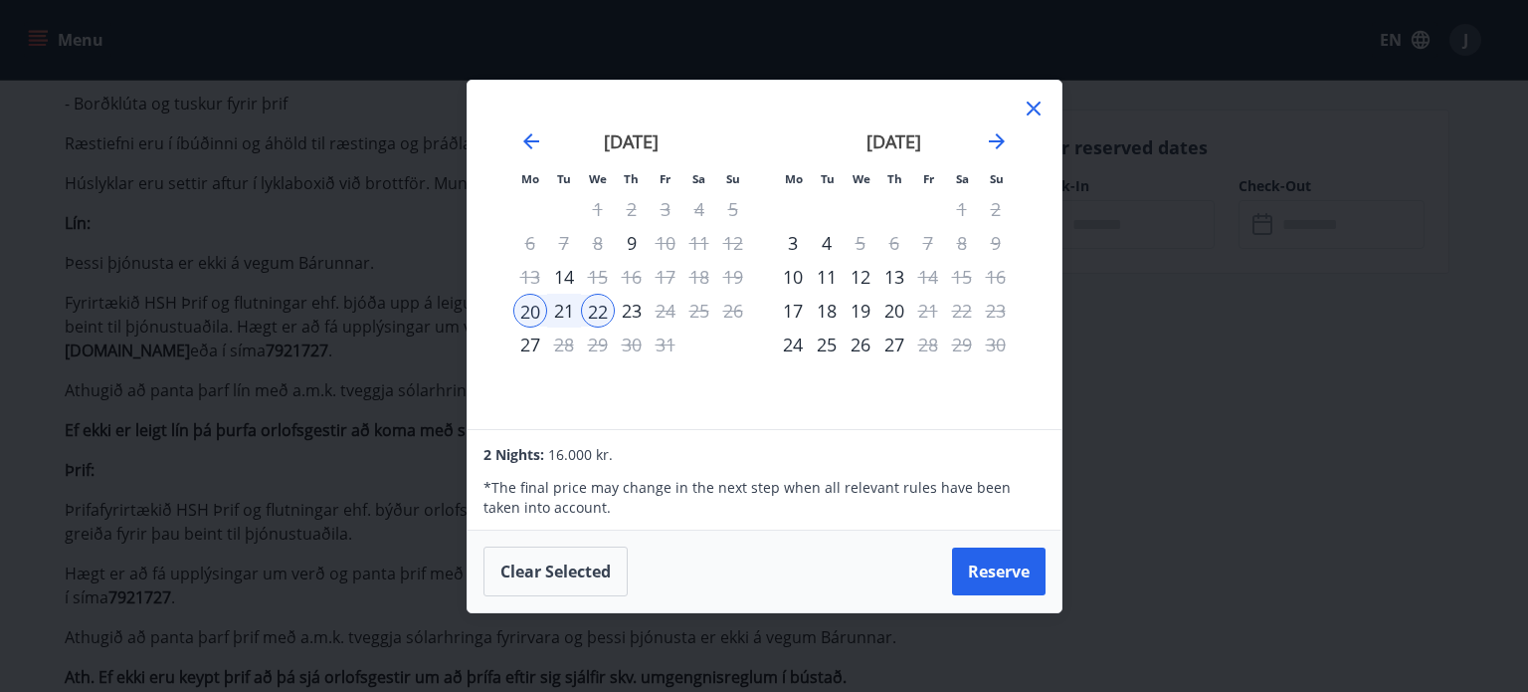
click at [1031, 104] on icon at bounding box center [1034, 109] width 14 height 14
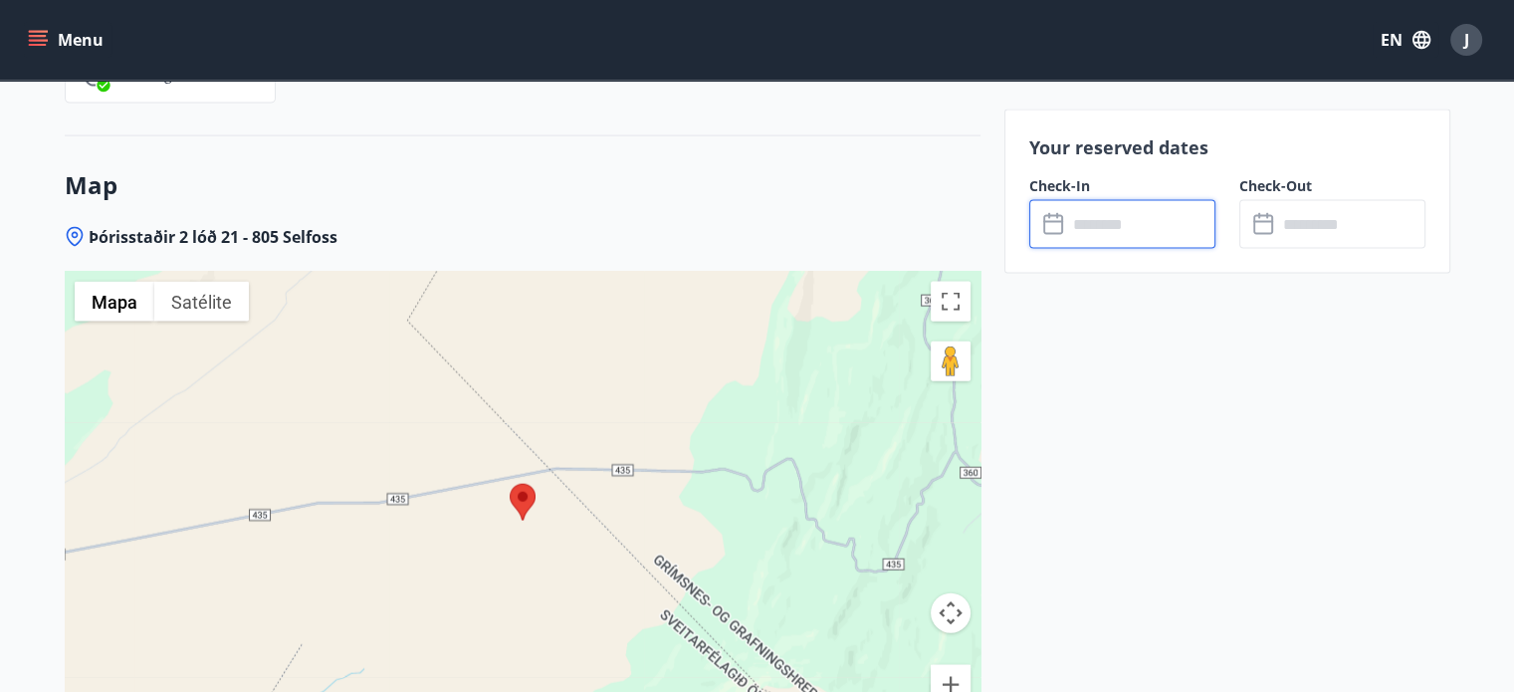
scroll to position [4423, 0]
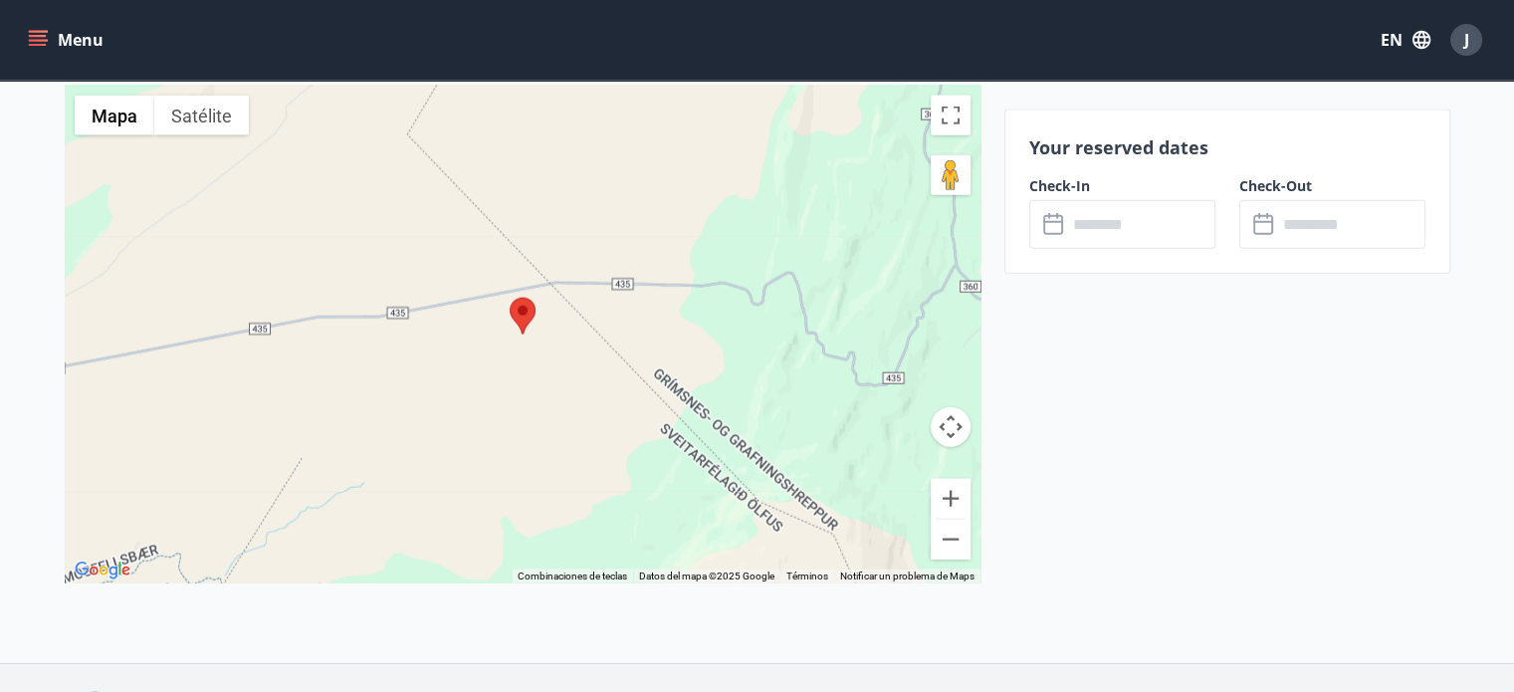
scroll to position [4636, 0]
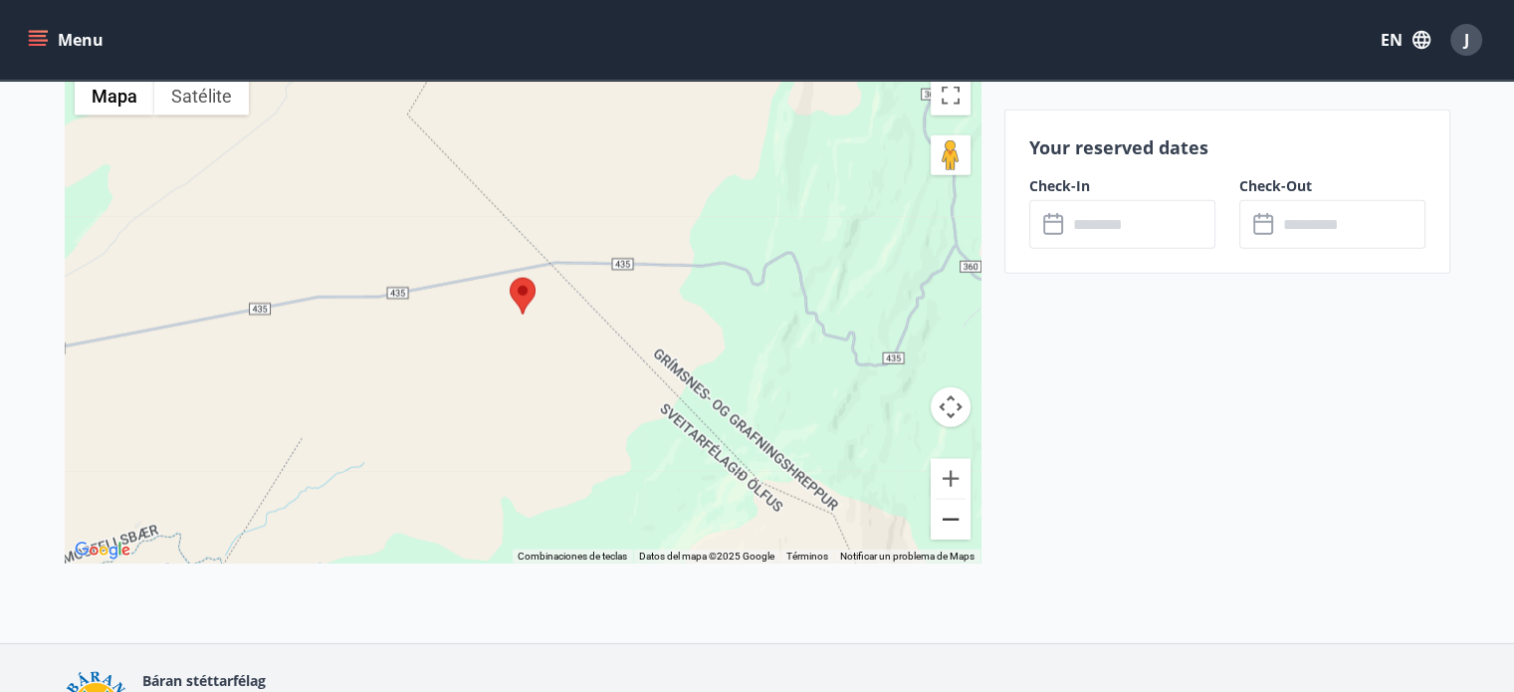
click at [955, 511] on button "Reducir" at bounding box center [950, 520] width 40 height 40
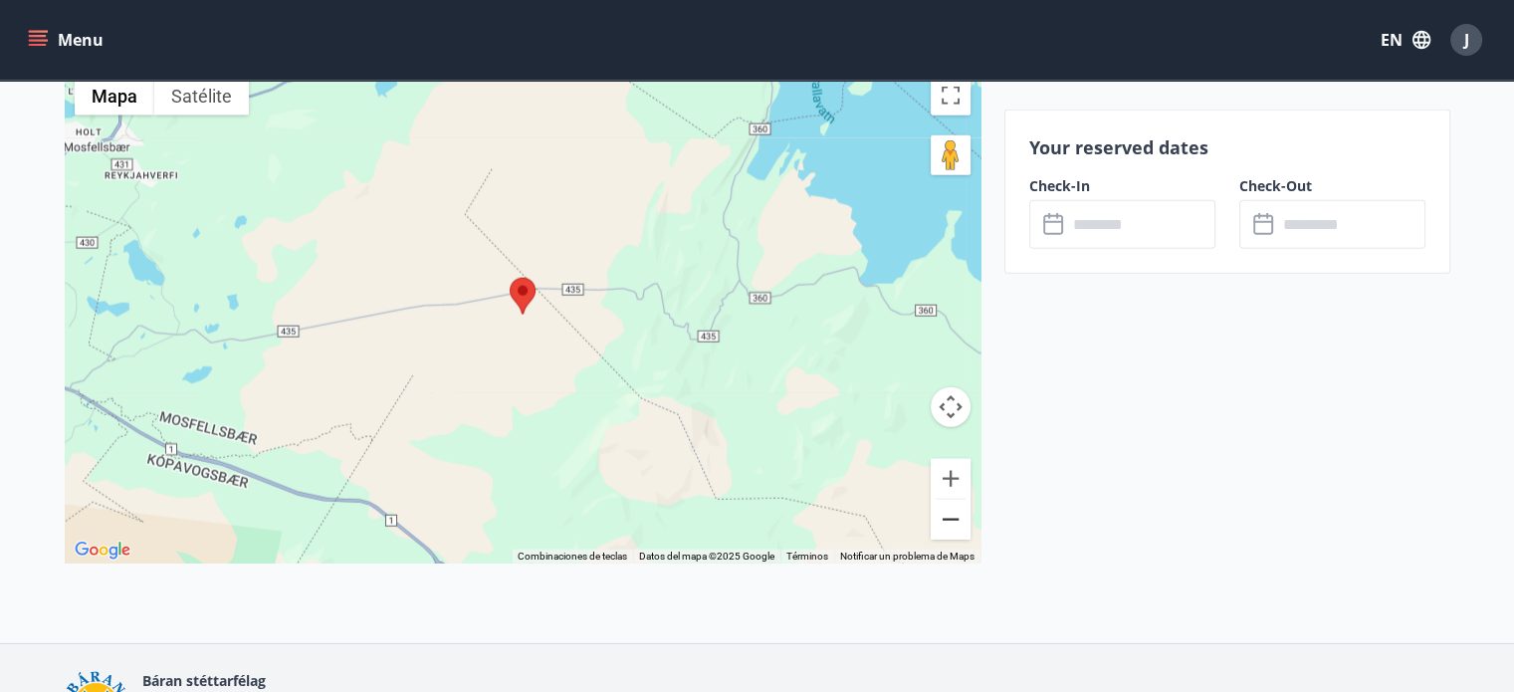
click at [955, 511] on button "Reducir" at bounding box center [950, 520] width 40 height 40
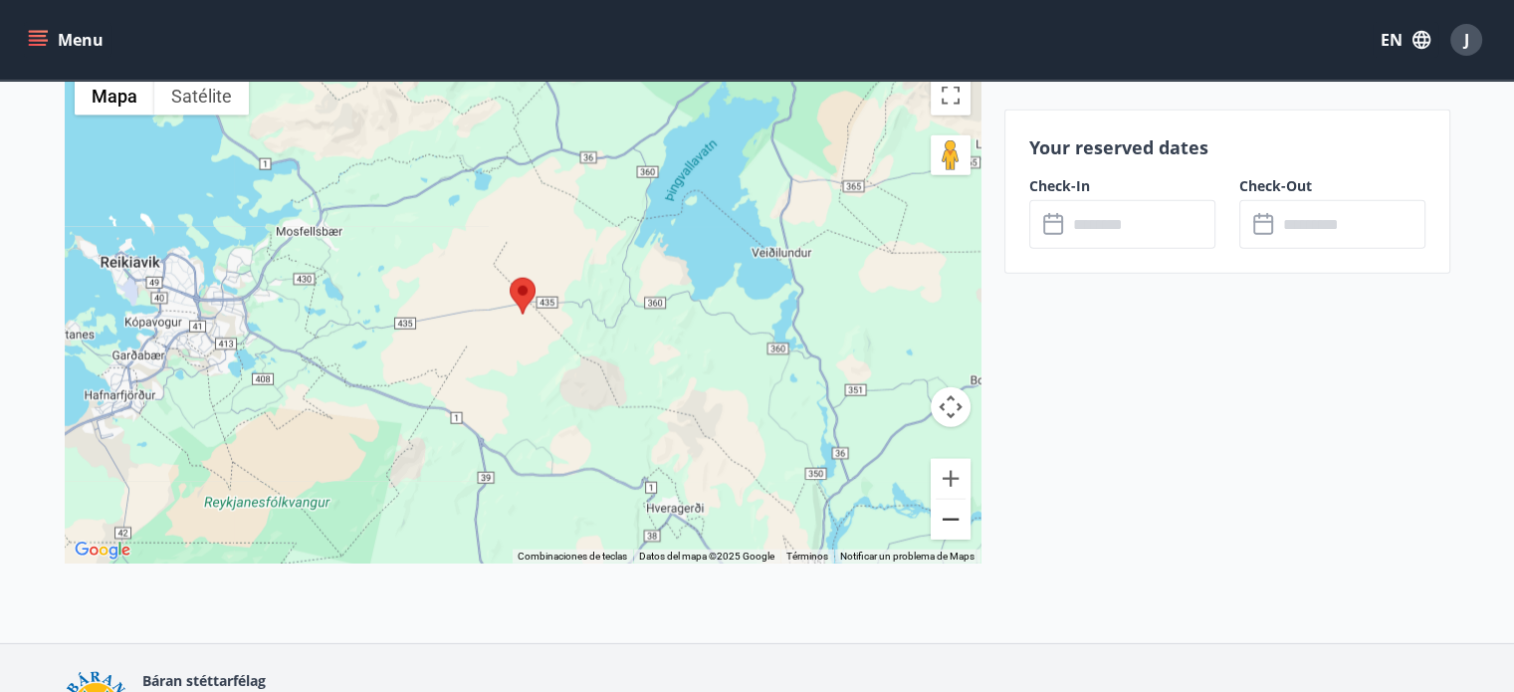
click at [955, 511] on button "Reducir" at bounding box center [950, 520] width 40 height 40
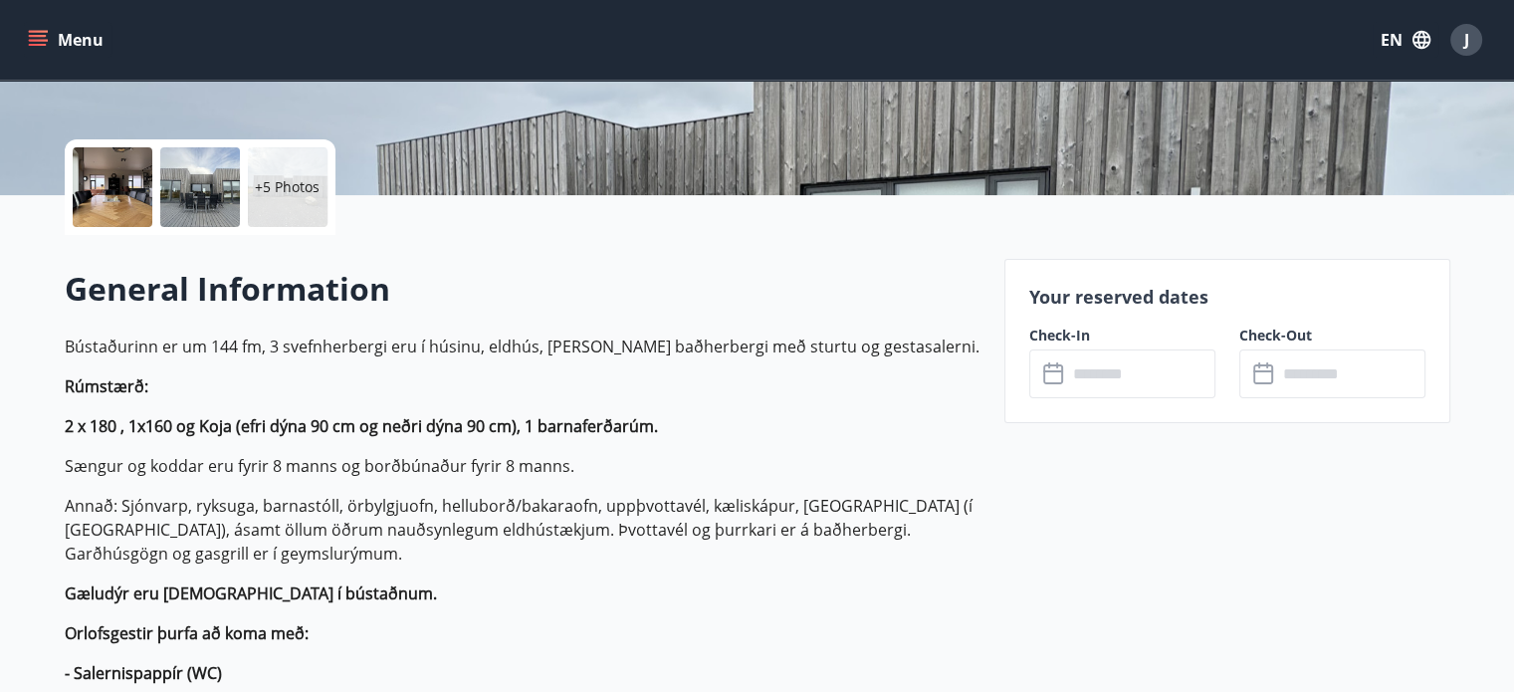
scroll to position [390, 0]
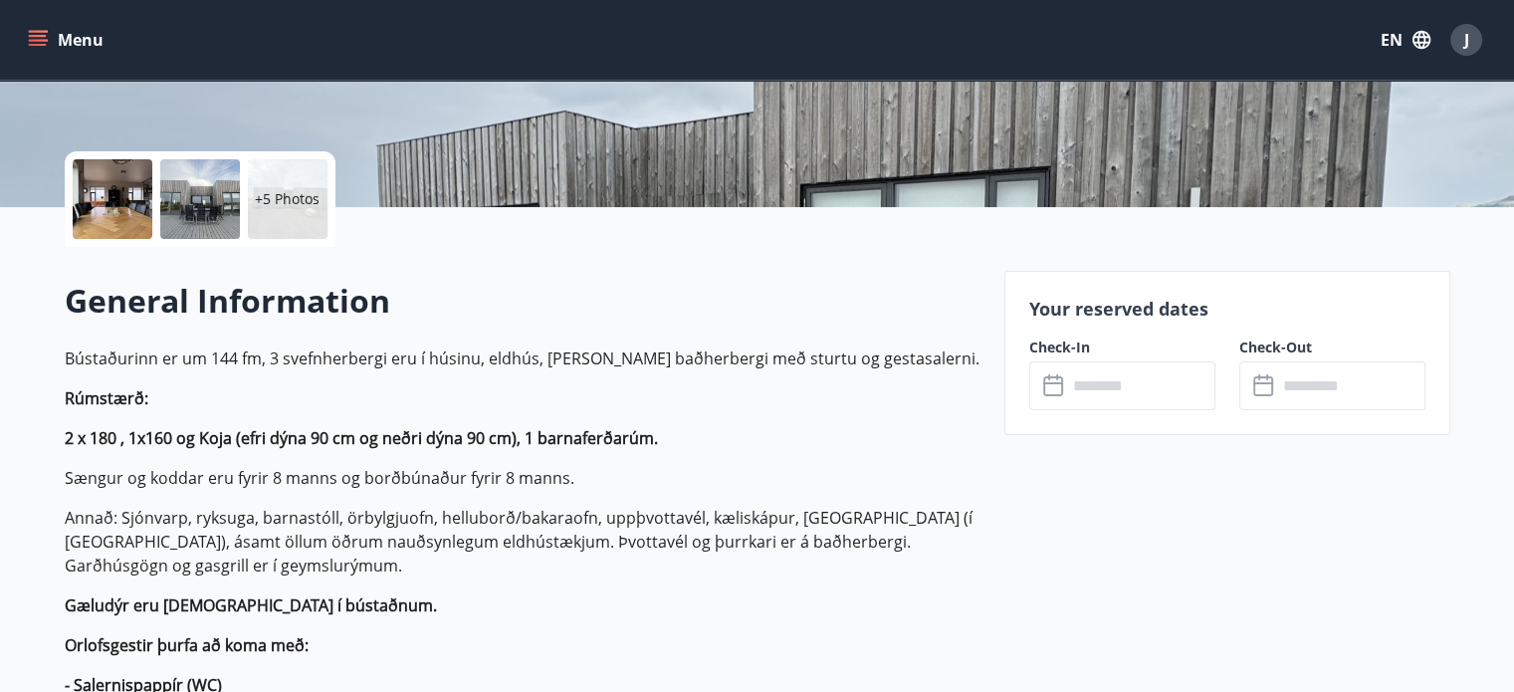
click at [109, 221] on div at bounding box center [113, 199] width 80 height 80
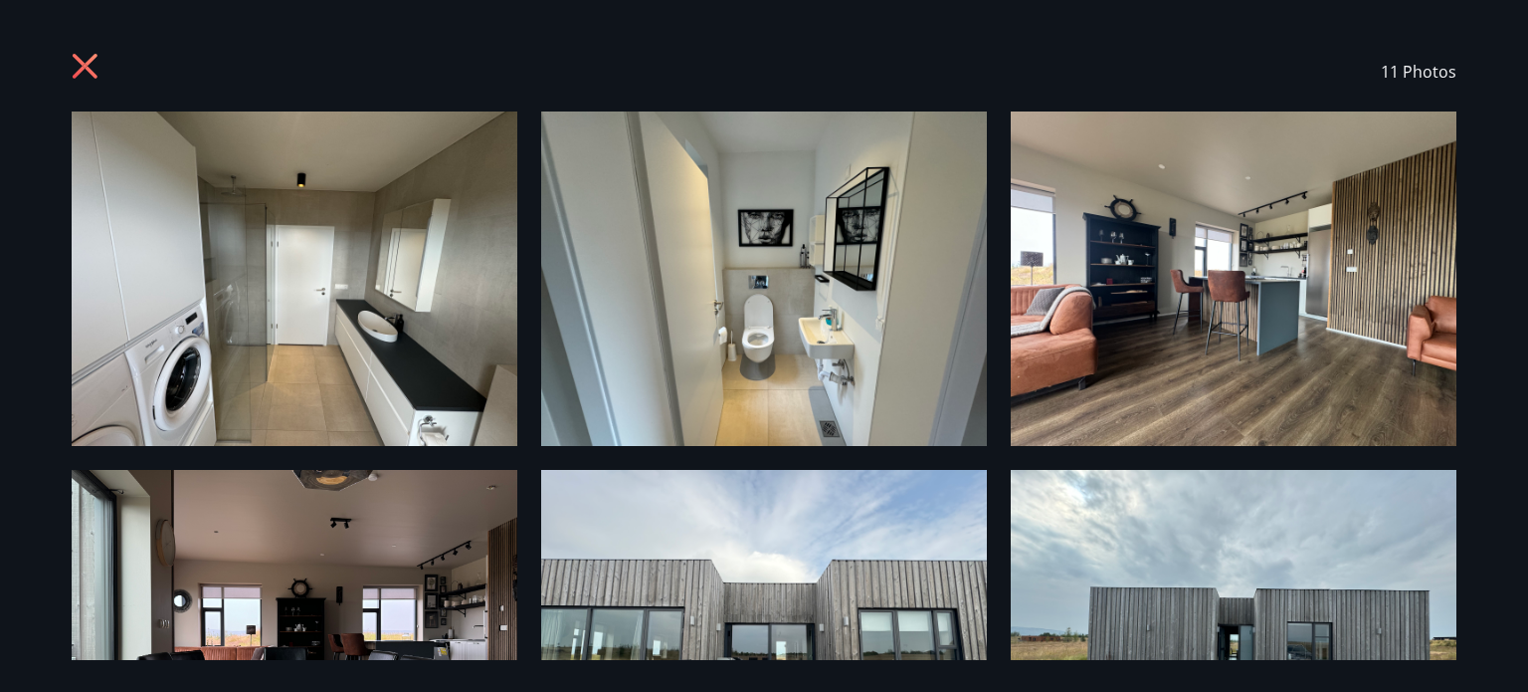
click at [1527, 463] on div "11 Photos" at bounding box center [764, 346] width 1528 height 692
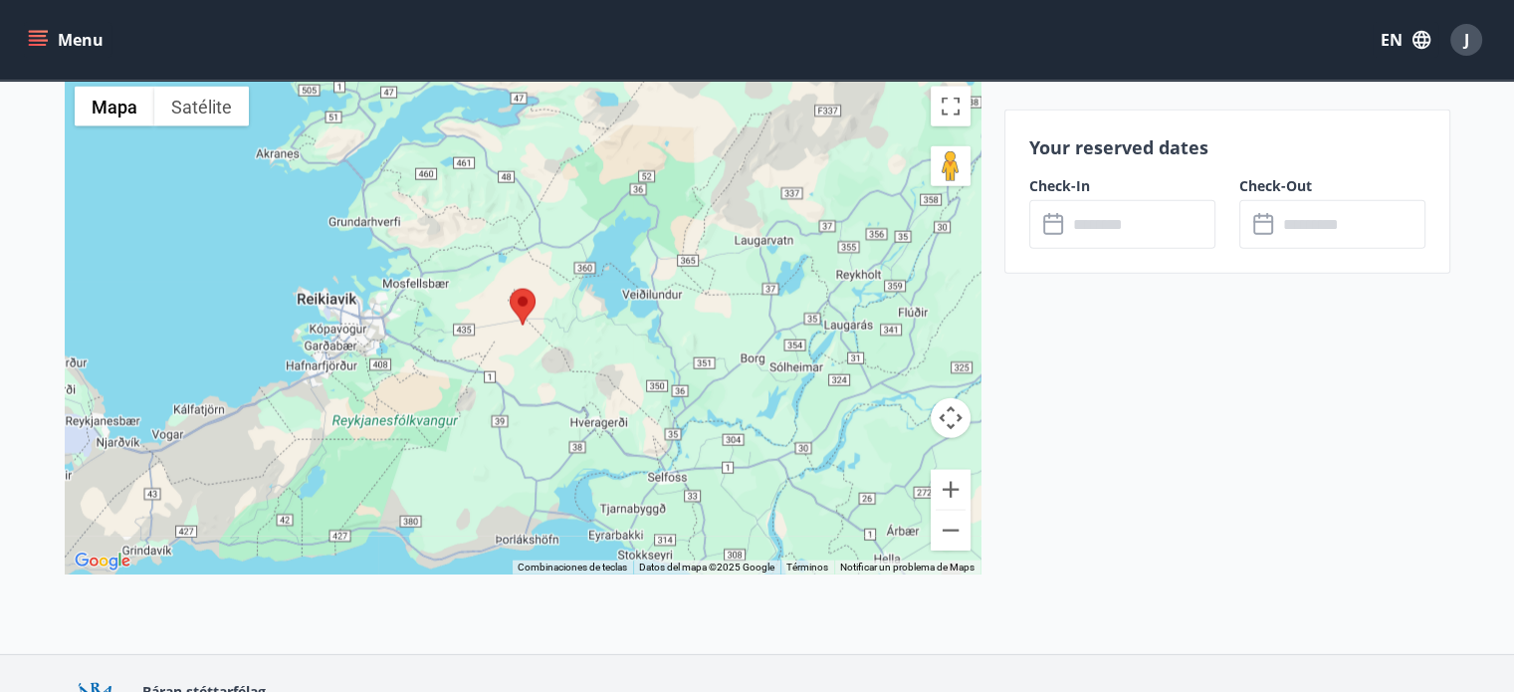
scroll to position [4645, 0]
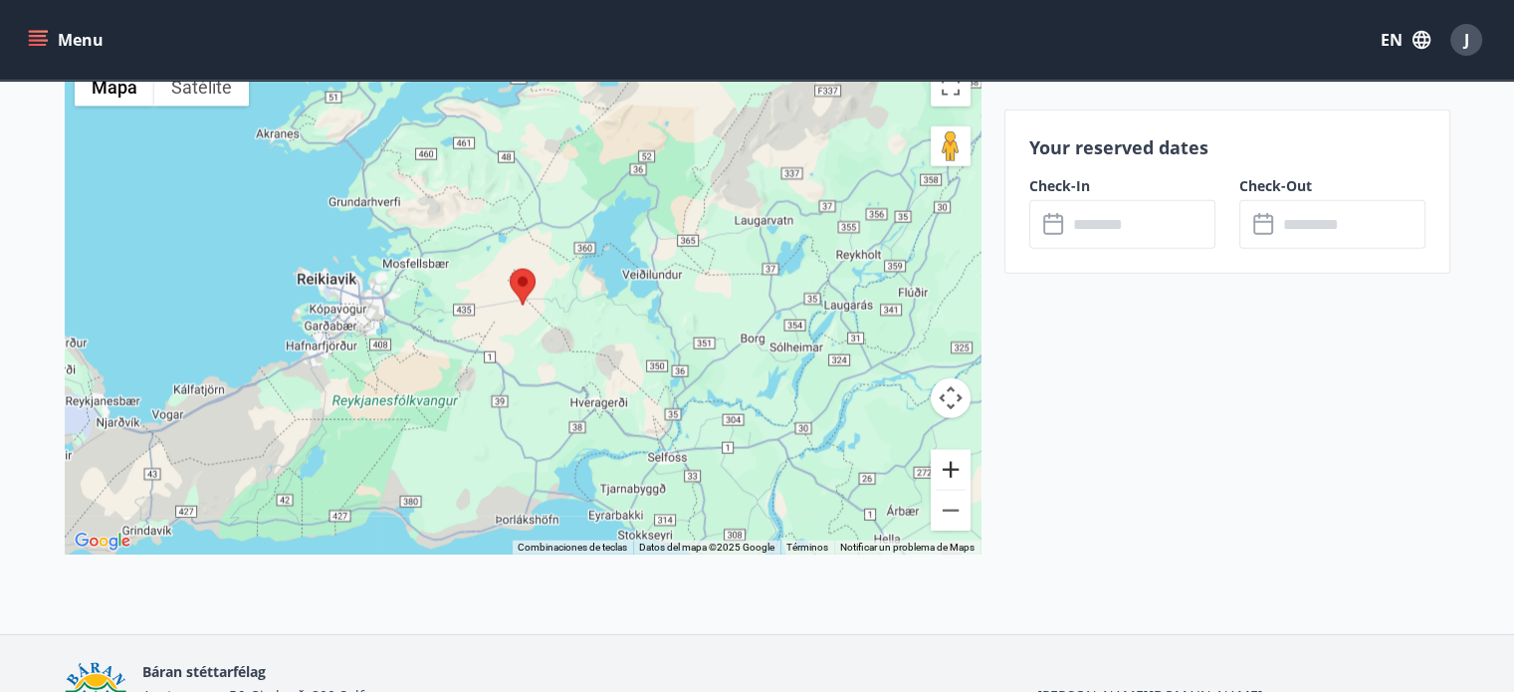
click at [947, 453] on button "Ampliar" at bounding box center [950, 470] width 40 height 40
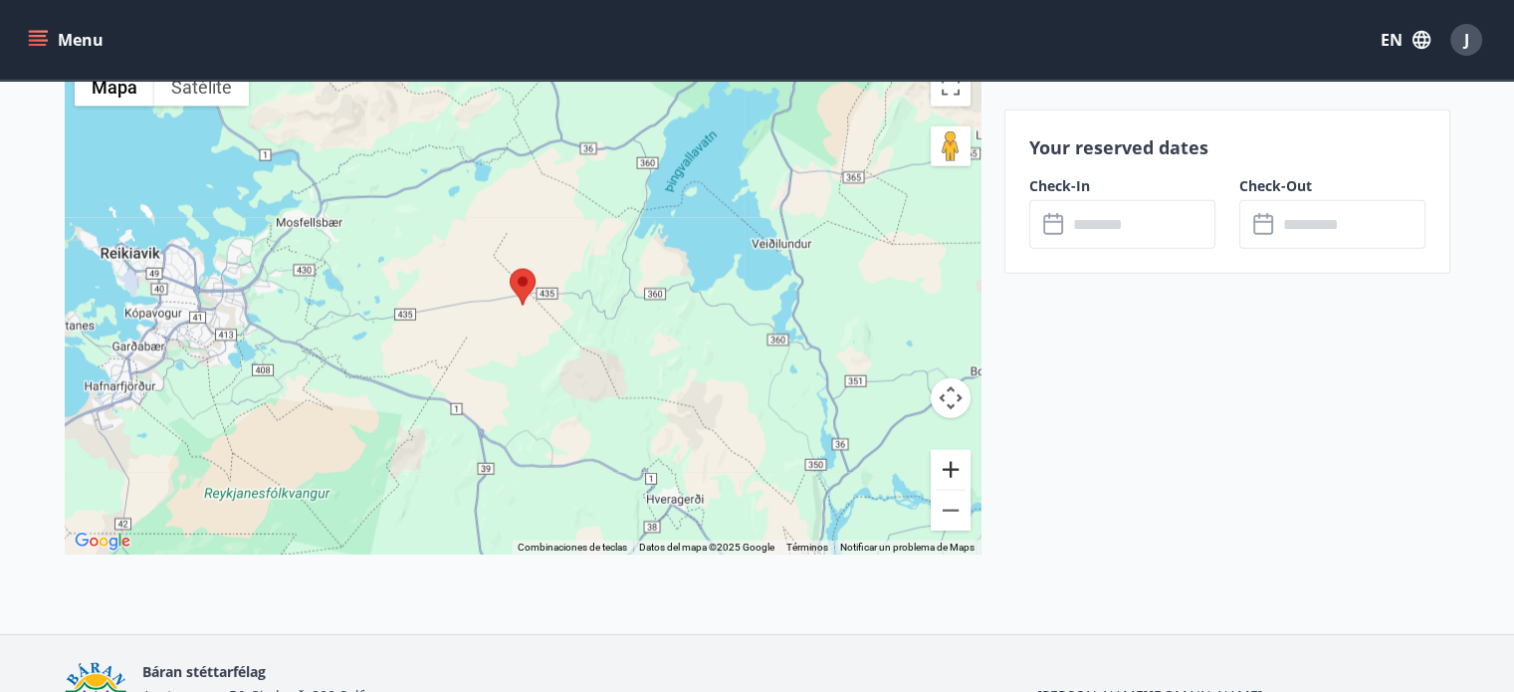
click at [947, 453] on button "Ampliar" at bounding box center [950, 470] width 40 height 40
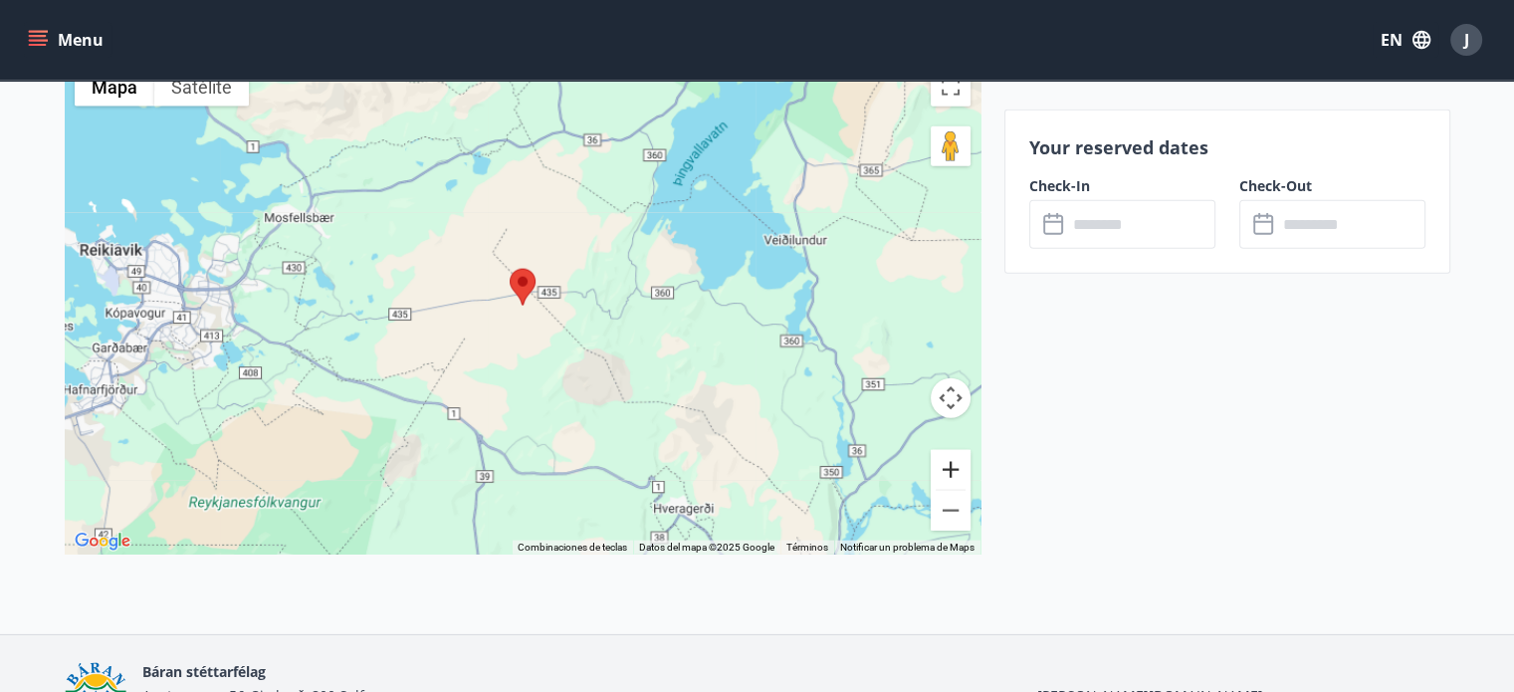
click at [947, 453] on button "Ampliar" at bounding box center [950, 470] width 40 height 40
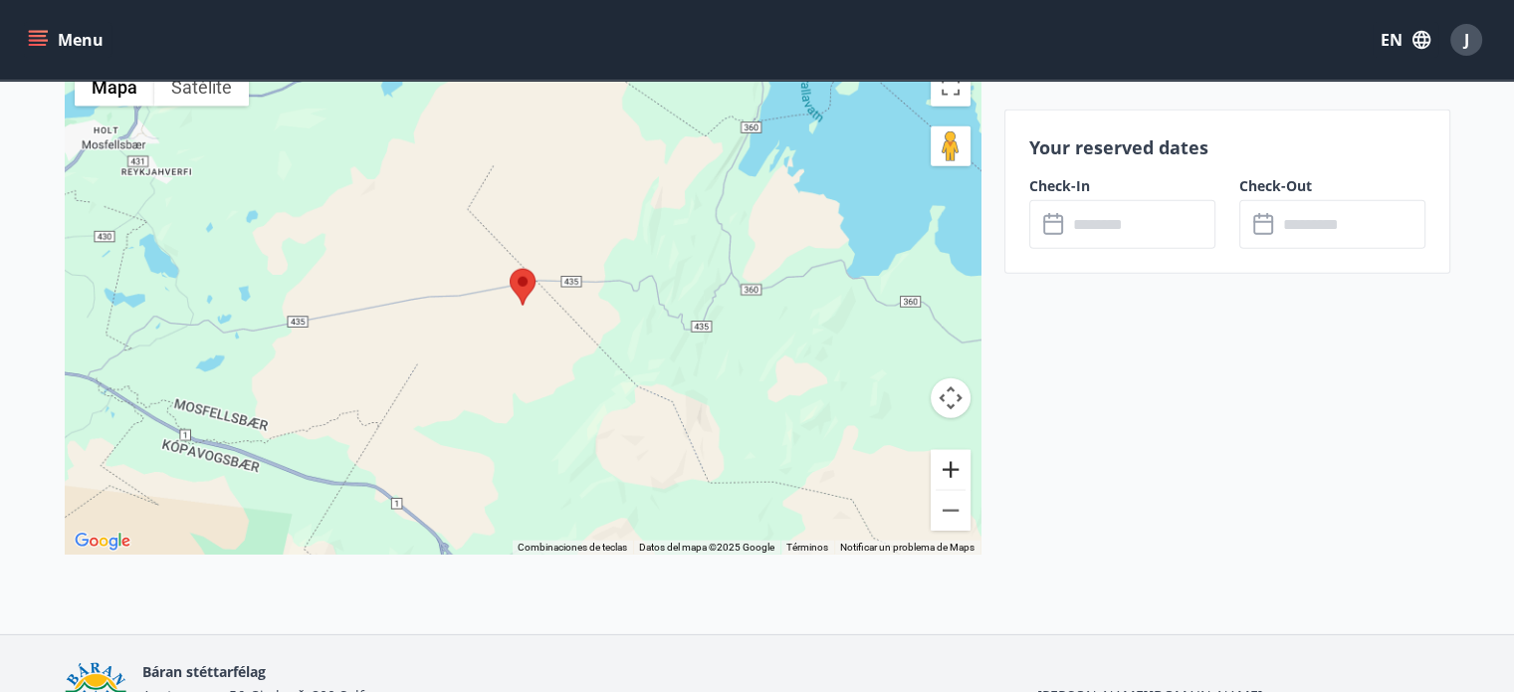
click at [947, 453] on button "Ampliar" at bounding box center [950, 470] width 40 height 40
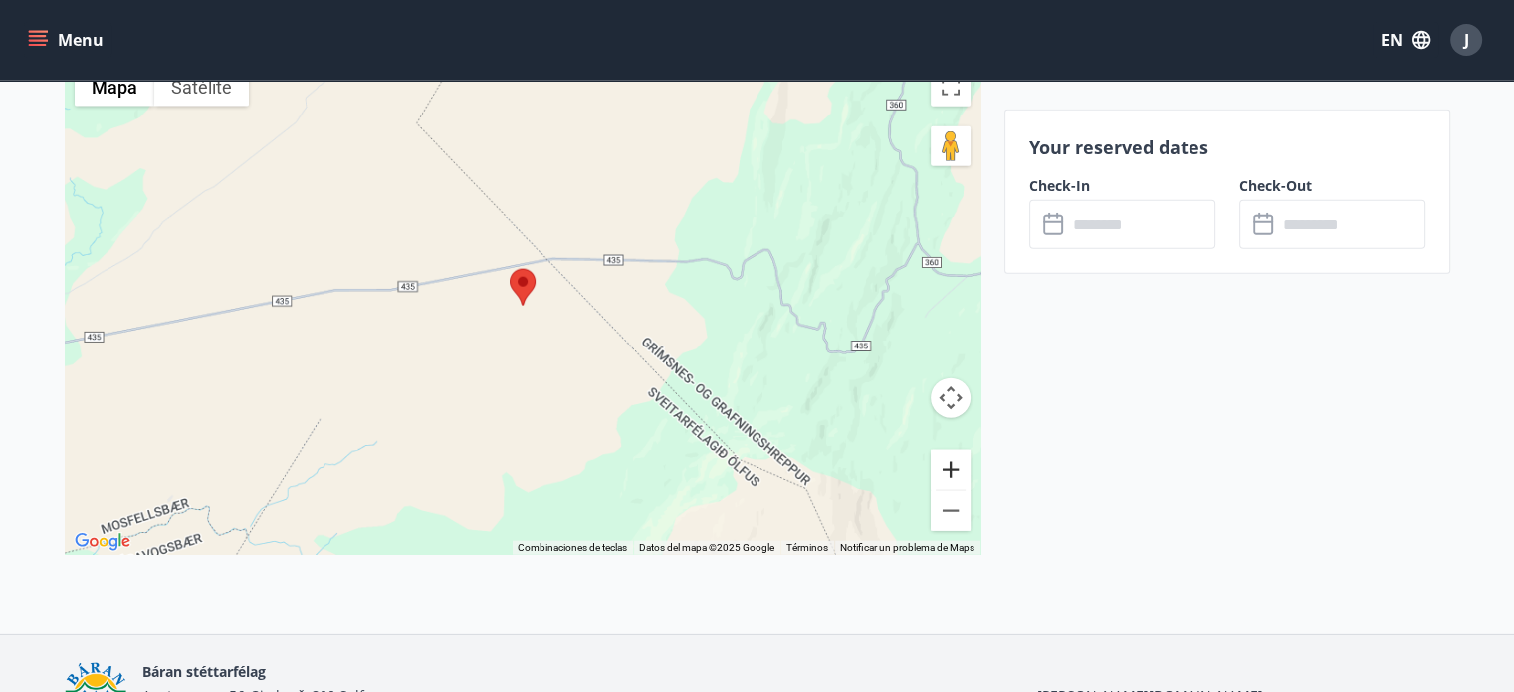
click at [947, 453] on button "Ampliar" at bounding box center [950, 470] width 40 height 40
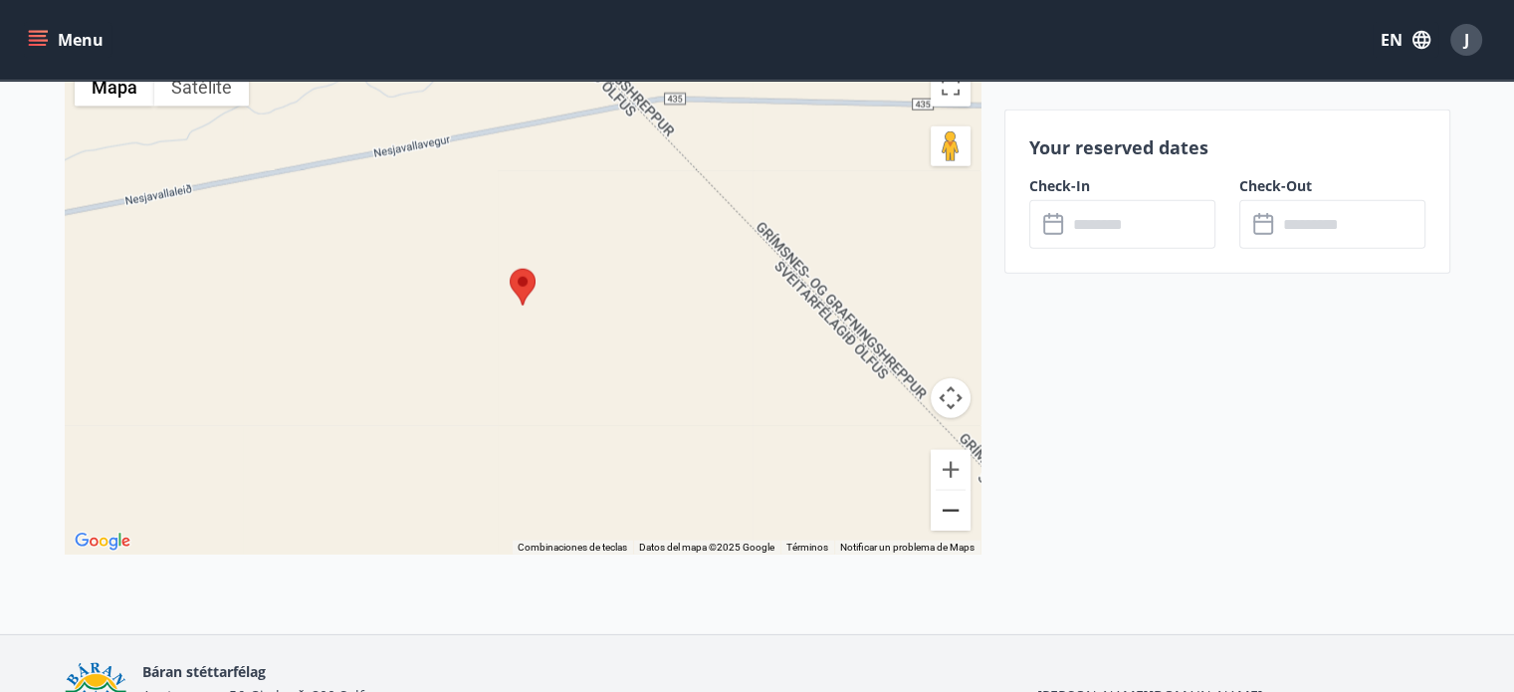
click at [957, 498] on button "Reducir" at bounding box center [950, 511] width 40 height 40
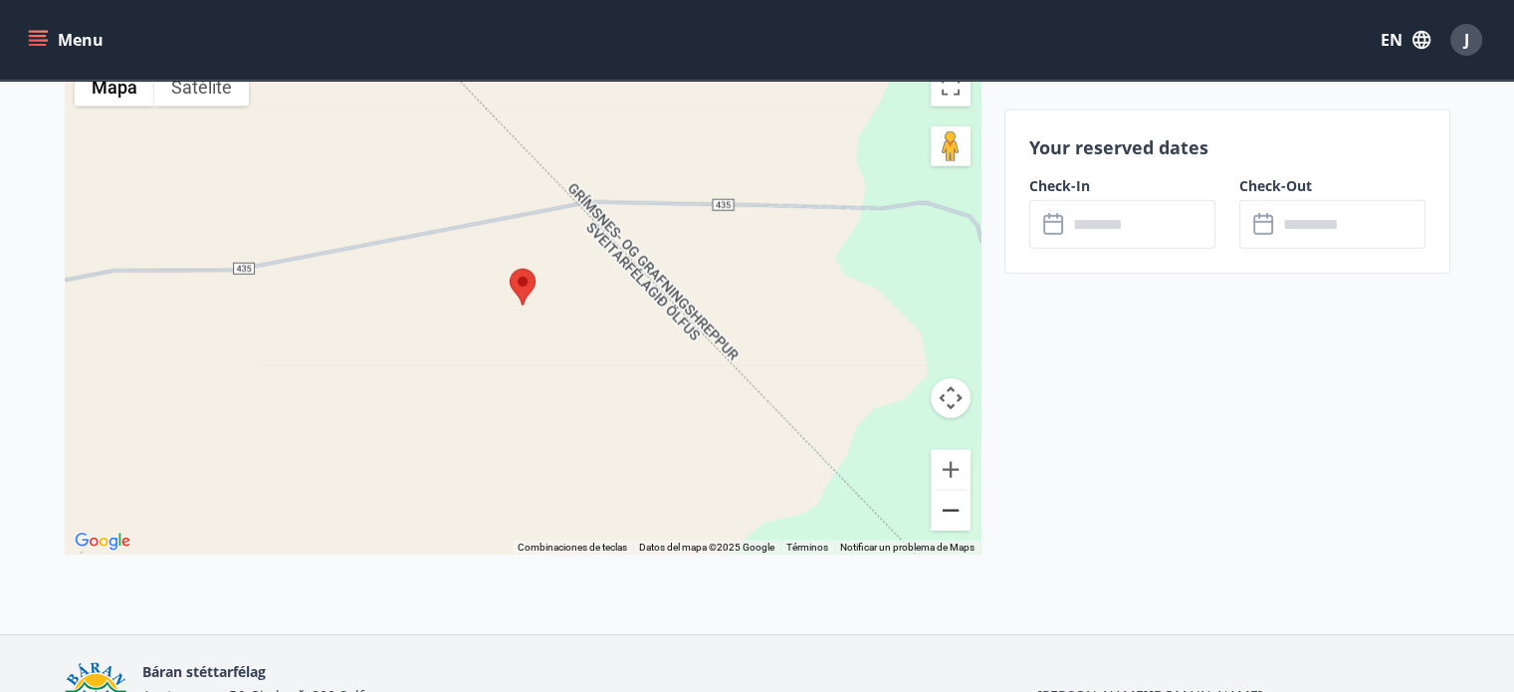
click at [957, 498] on button "Reducir" at bounding box center [950, 511] width 40 height 40
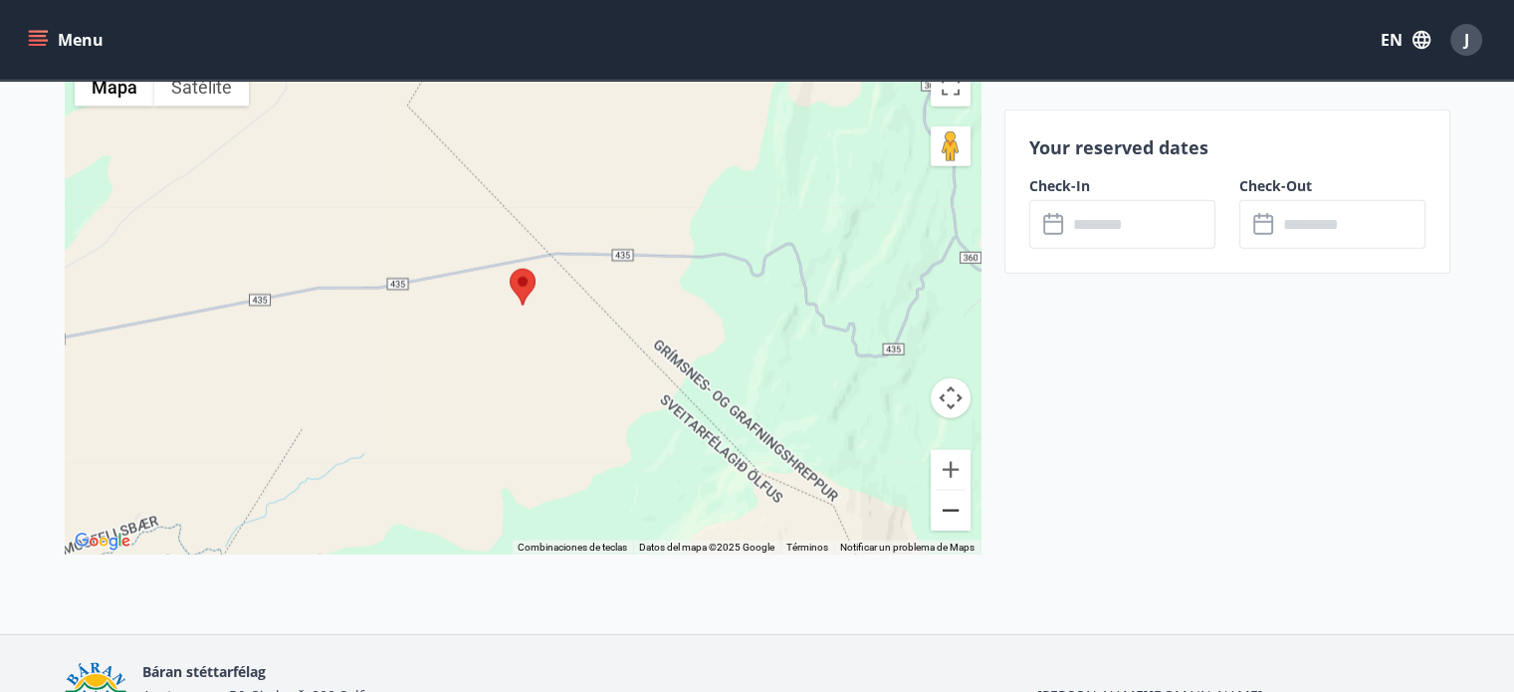
click at [957, 498] on button "Reducir" at bounding box center [950, 511] width 40 height 40
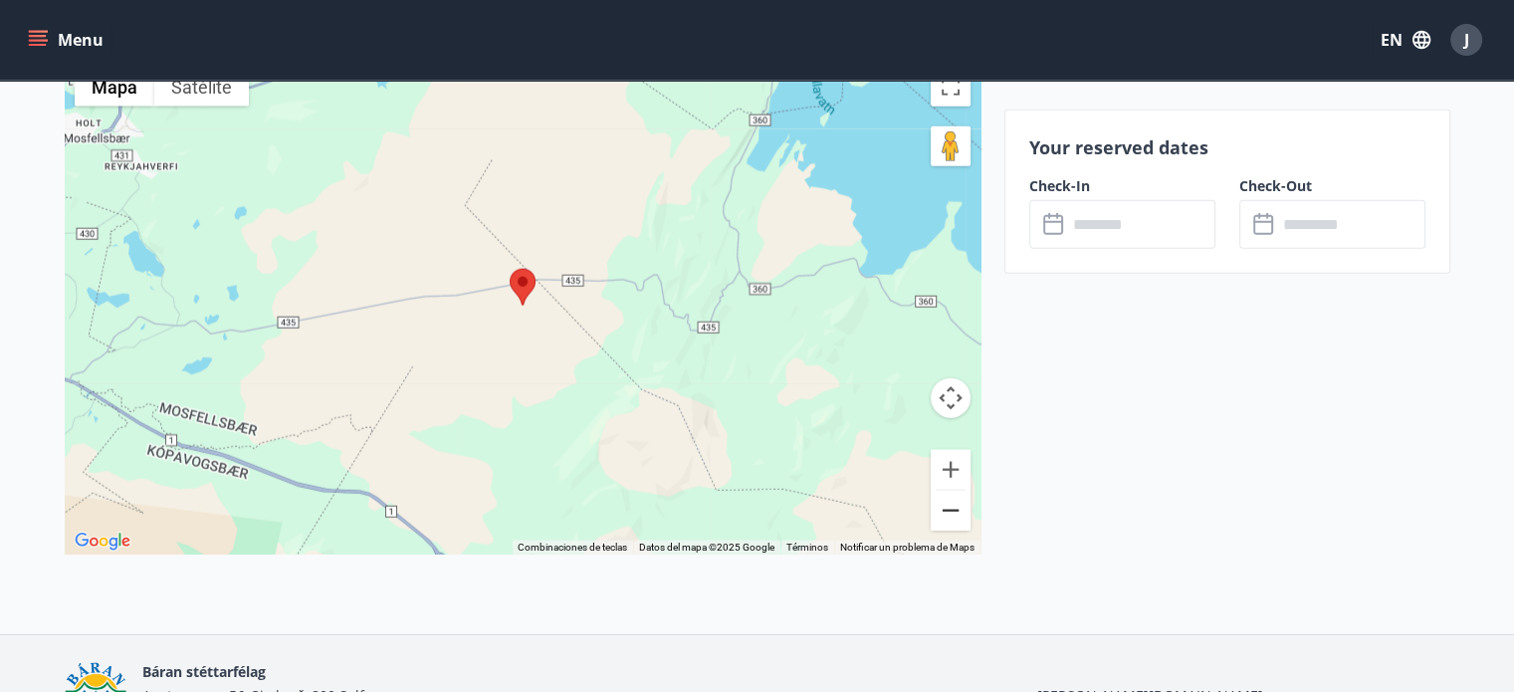
click at [957, 498] on button "Reducir" at bounding box center [950, 511] width 40 height 40
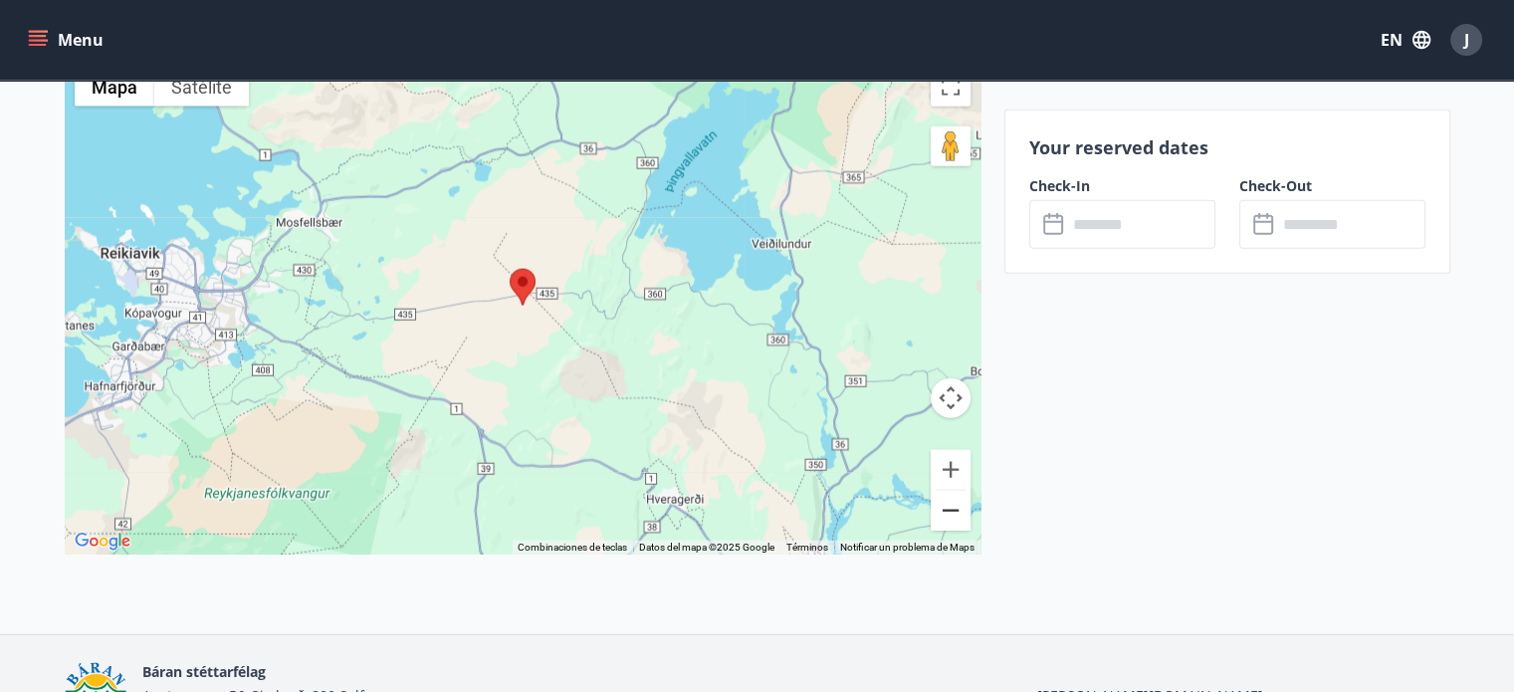
click at [947, 491] on button "Reducir" at bounding box center [950, 511] width 40 height 40
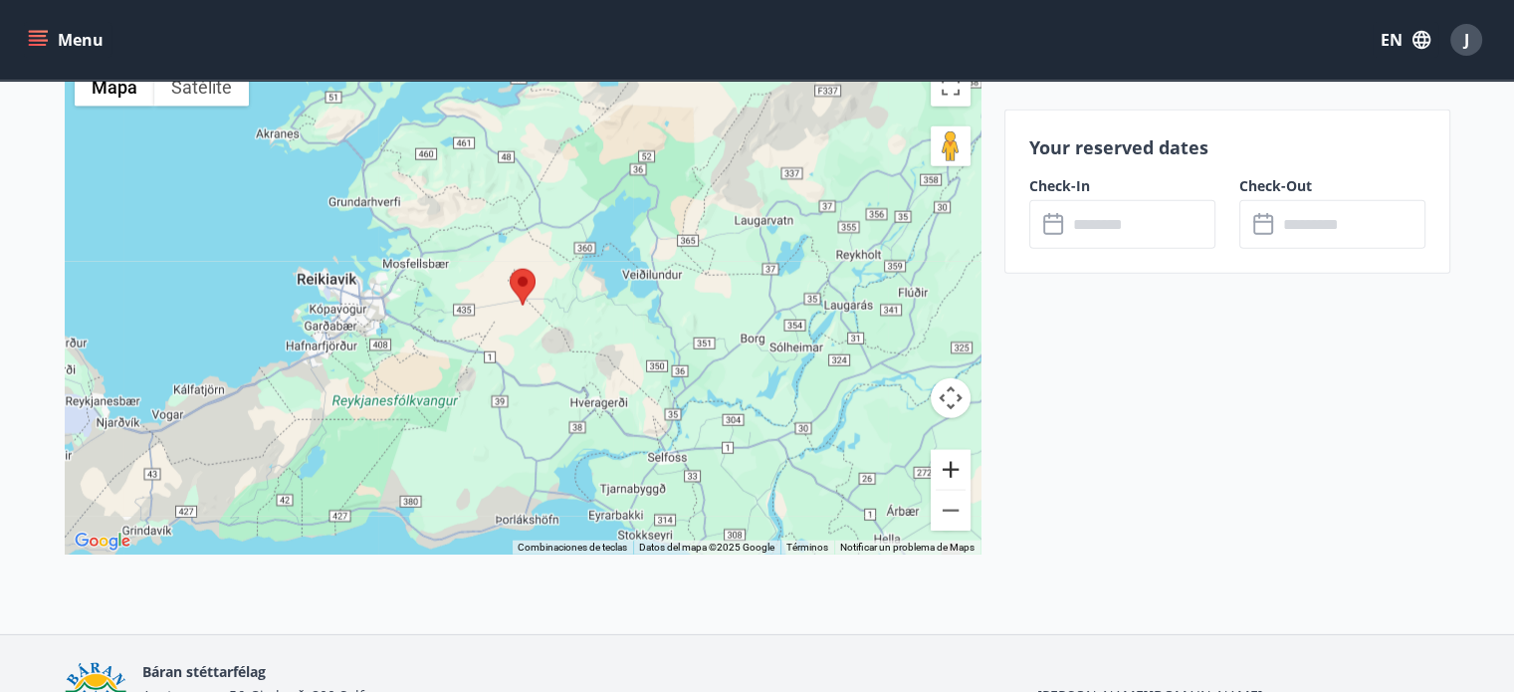
click at [943, 450] on button "Ampliar" at bounding box center [950, 470] width 40 height 40
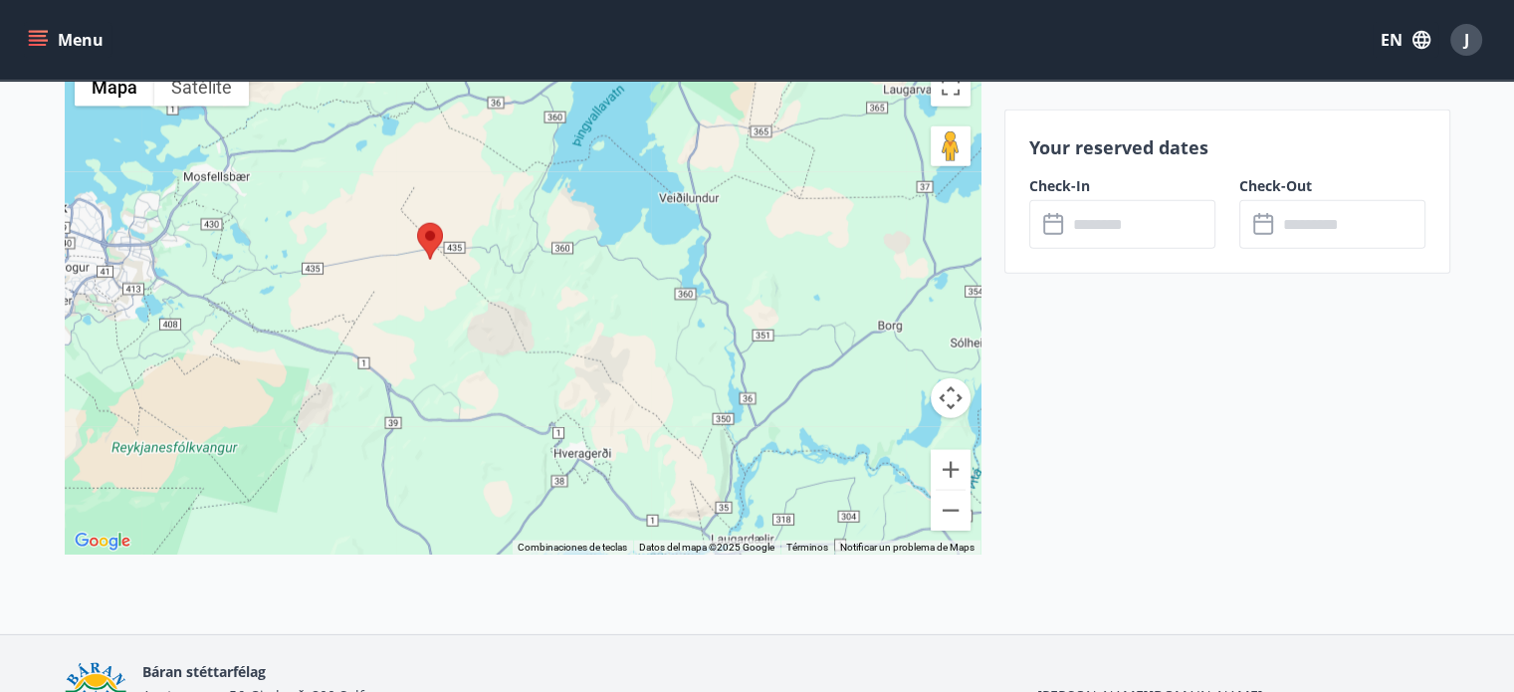
drag, startPoint x: 803, startPoint y: 377, endPoint x: 708, endPoint y: 329, distance: 106.8
click at [708, 329] on div at bounding box center [523, 306] width 916 height 498
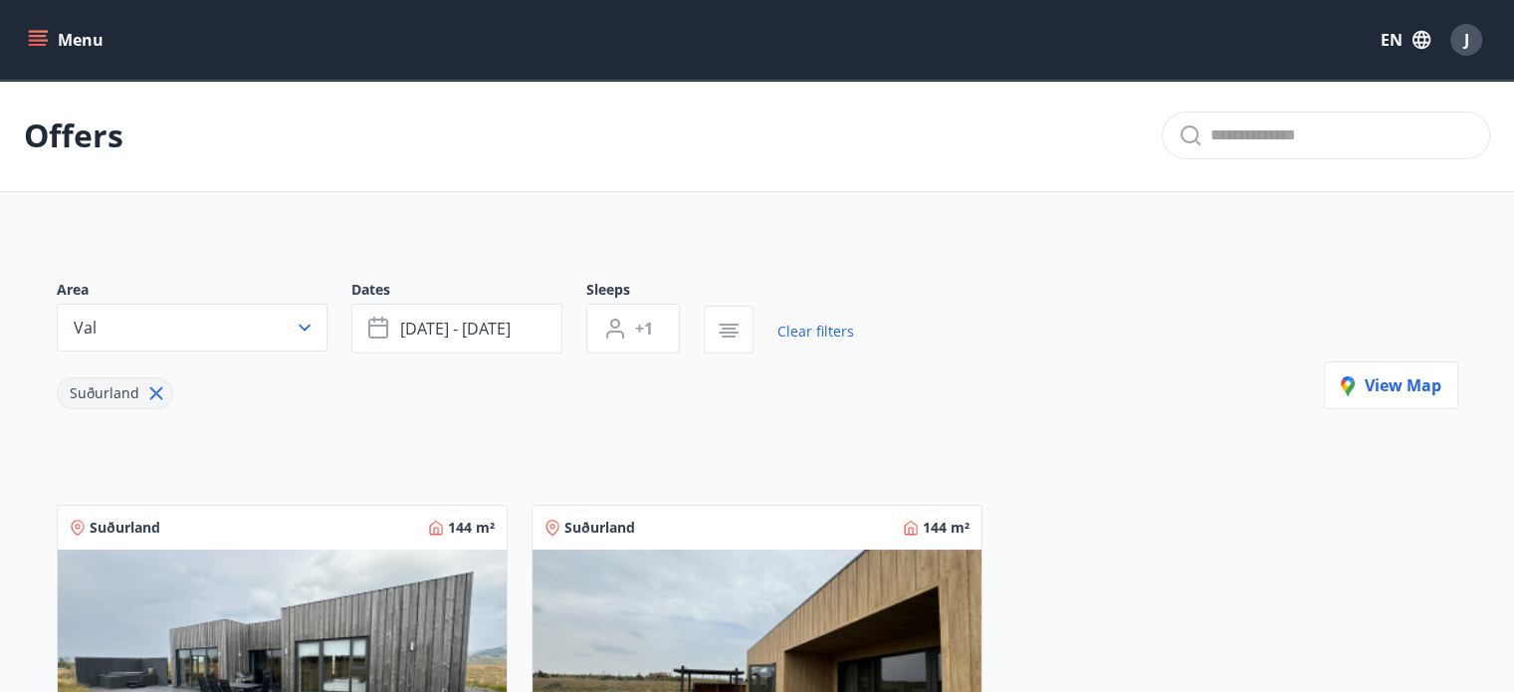
scroll to position [589, 0]
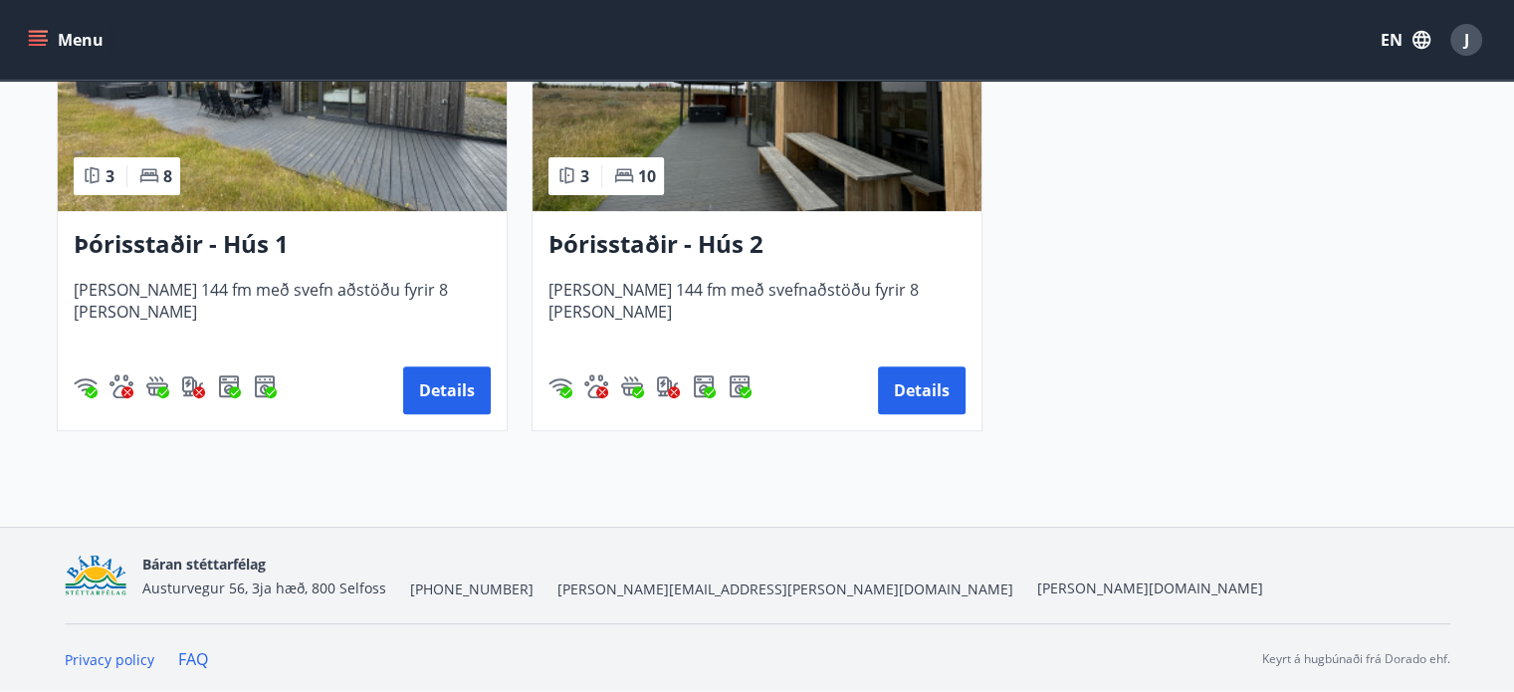
click at [744, 104] on img at bounding box center [756, 85] width 449 height 251
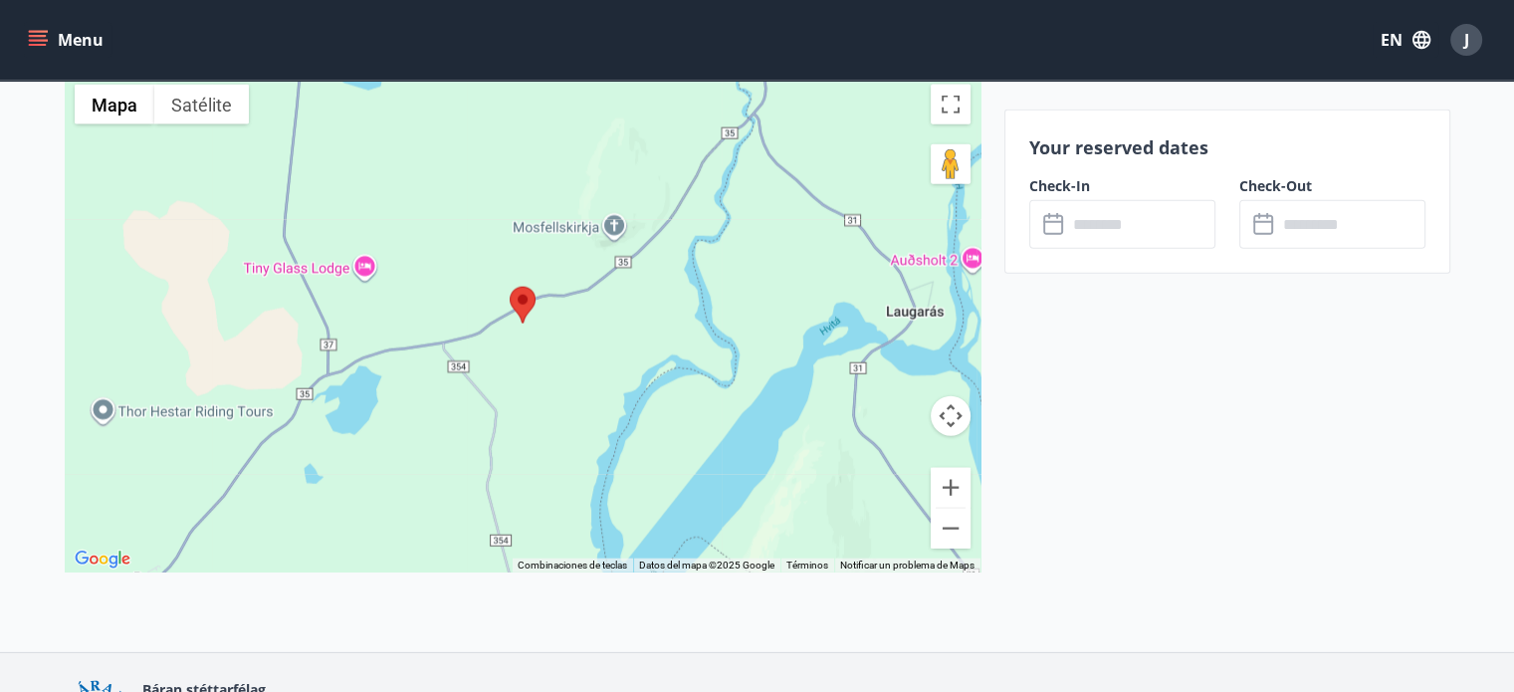
scroll to position [4653, 0]
